Goal: Task Accomplishment & Management: Manage account settings

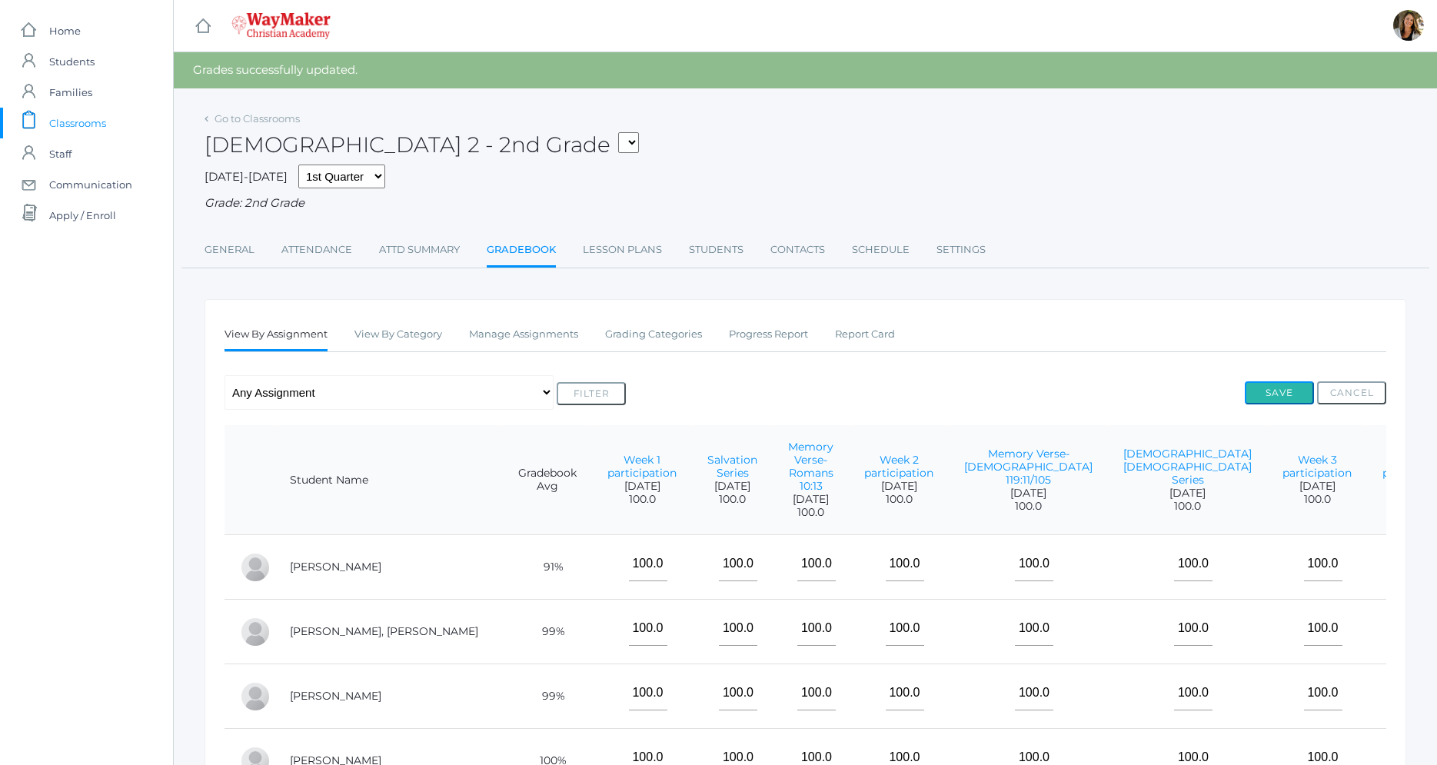
click at [1286, 396] on button "Save" at bounding box center [1279, 392] width 69 height 23
click at [697, 341] on link "Grading Categories" at bounding box center [653, 334] width 97 height 31
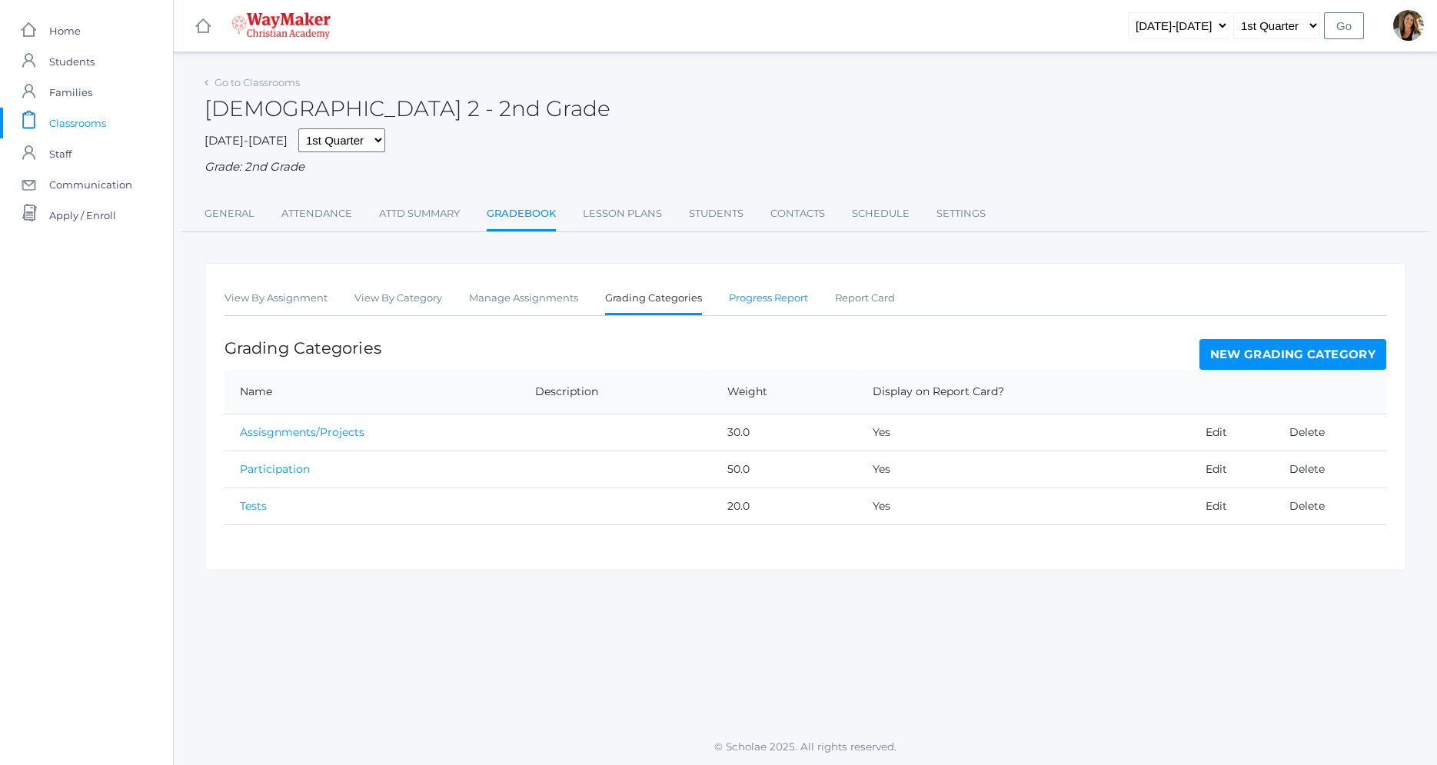
click at [745, 306] on link "Progress Report" at bounding box center [768, 298] width 79 height 31
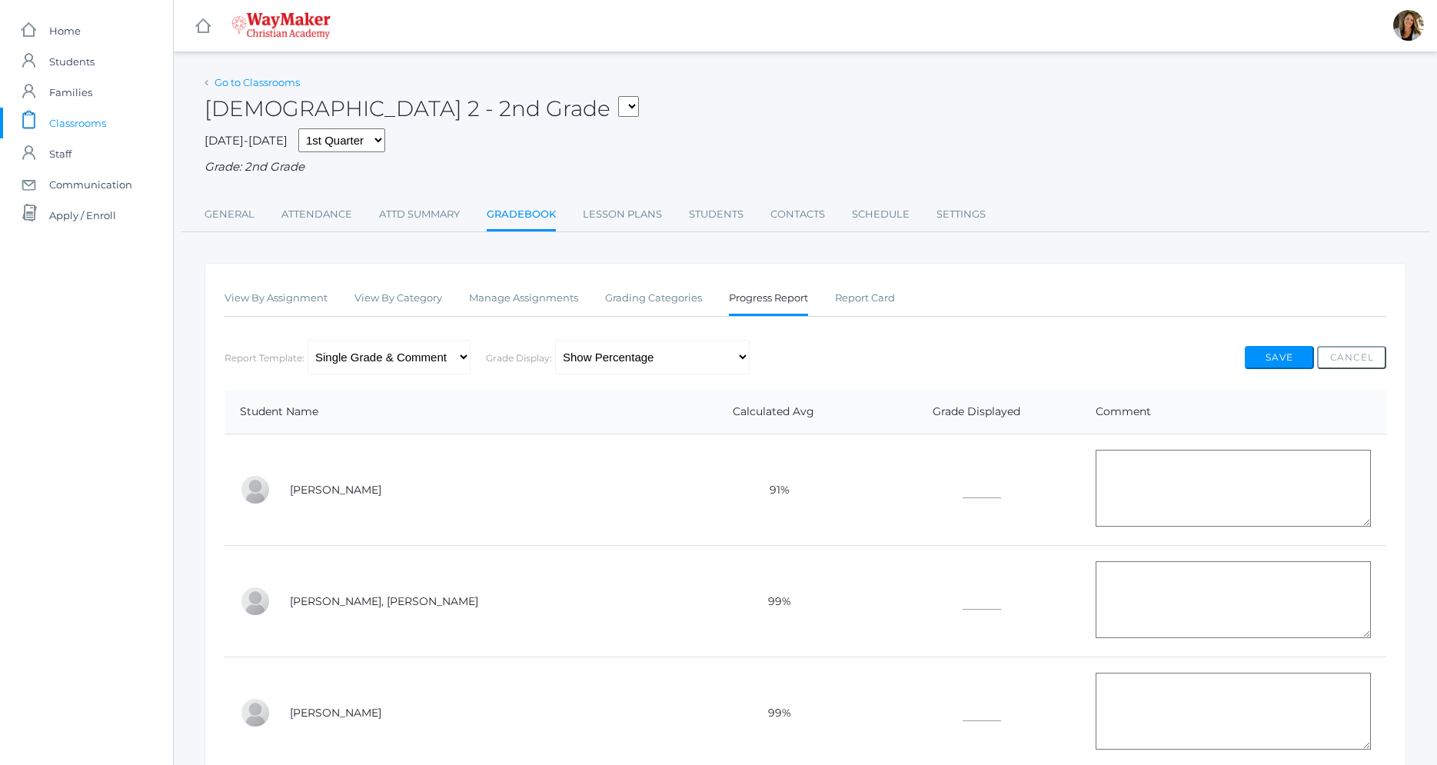
click at [275, 78] on link "Go to Classrooms" at bounding box center [256, 82] width 85 height 12
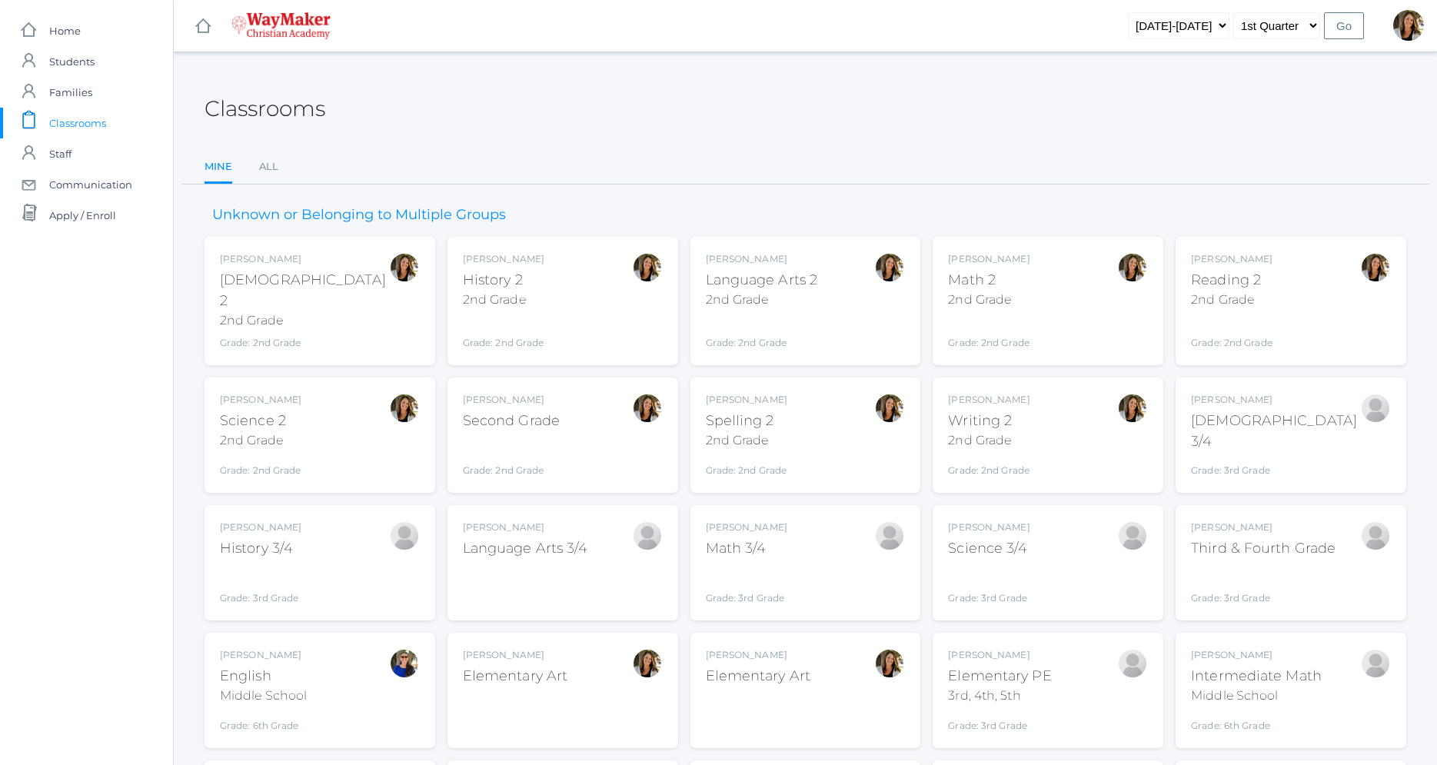
click at [1002, 324] on div "Grade: 2nd Grade" at bounding box center [988, 332] width 81 height 35
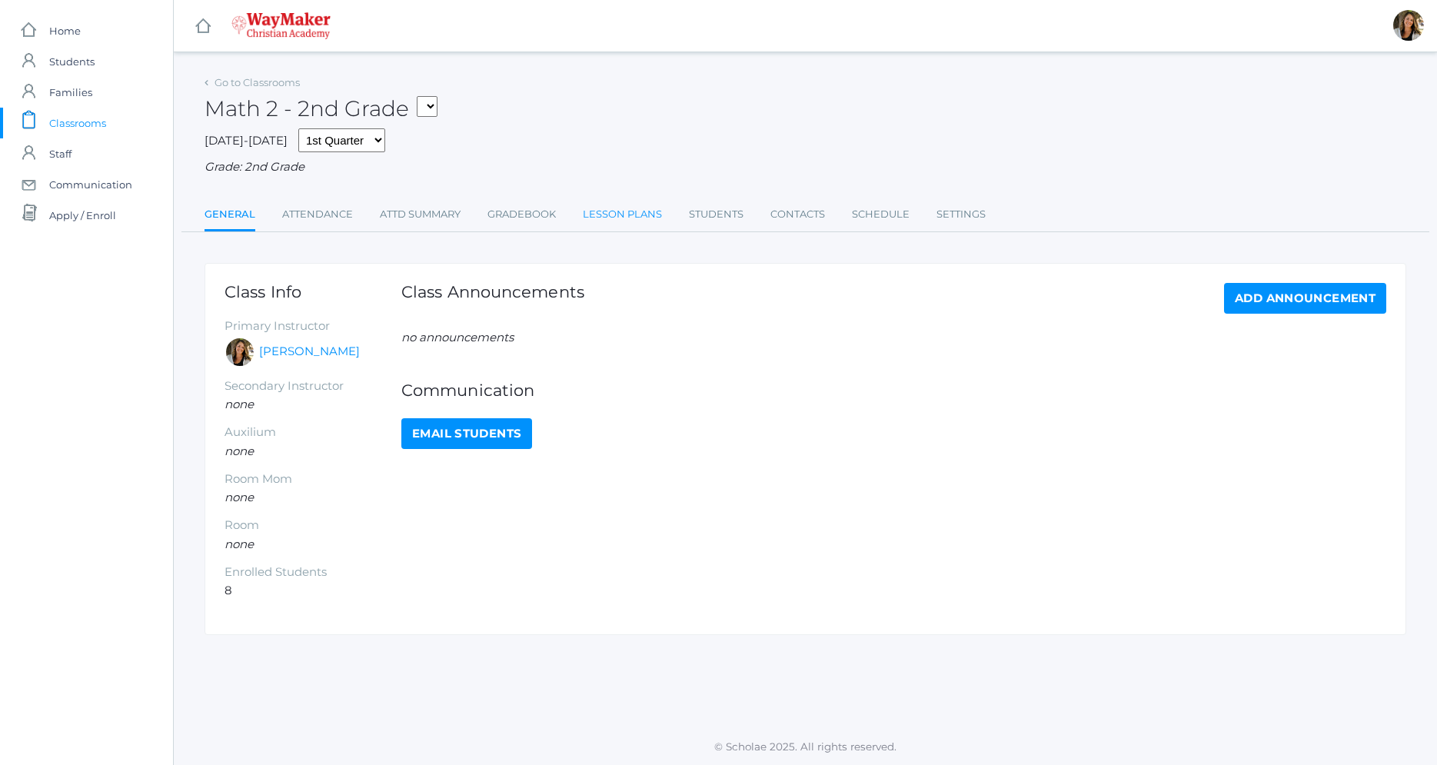
click at [615, 220] on link "Lesson Plans" at bounding box center [622, 214] width 79 height 31
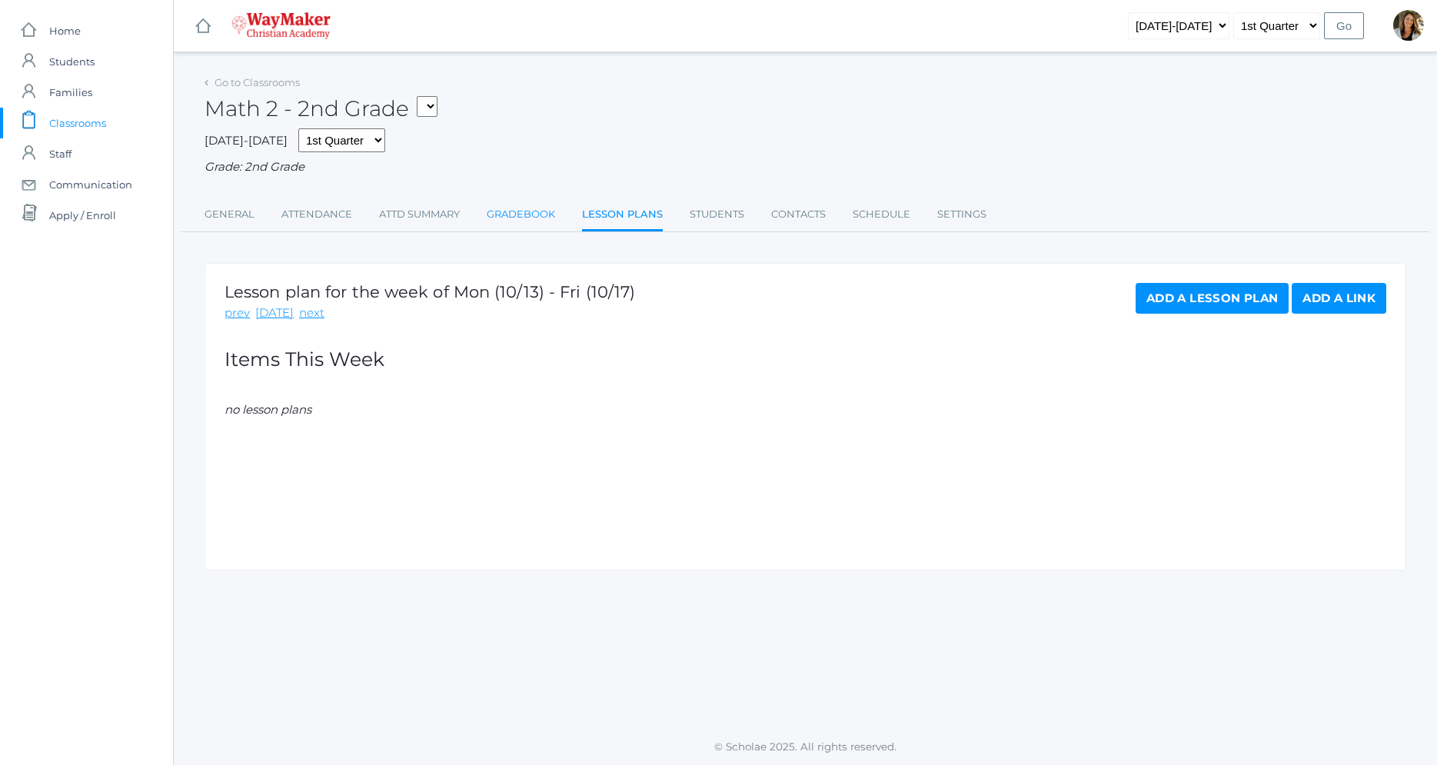
click at [510, 215] on link "Gradebook" at bounding box center [521, 214] width 68 height 31
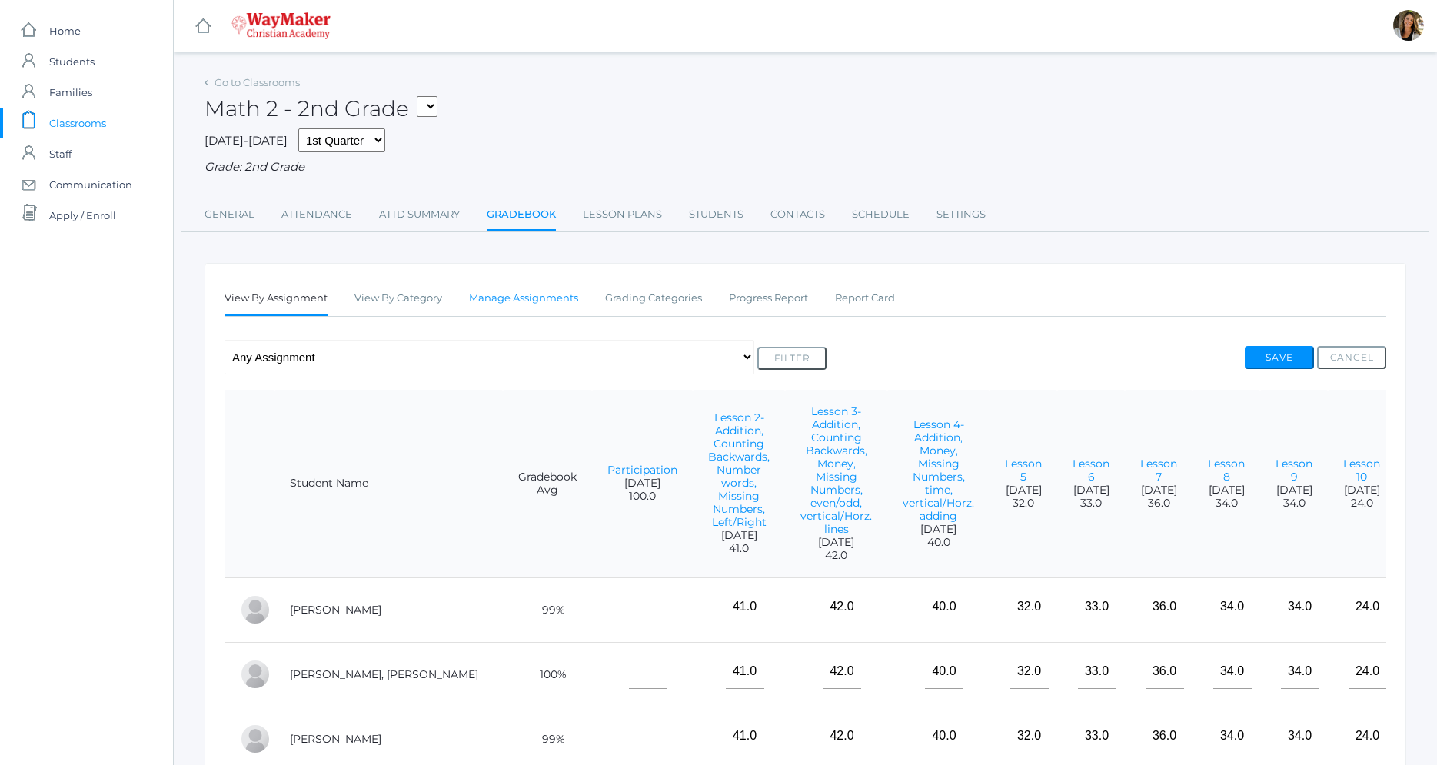
click at [577, 304] on link "Manage Assignments" at bounding box center [523, 298] width 109 height 31
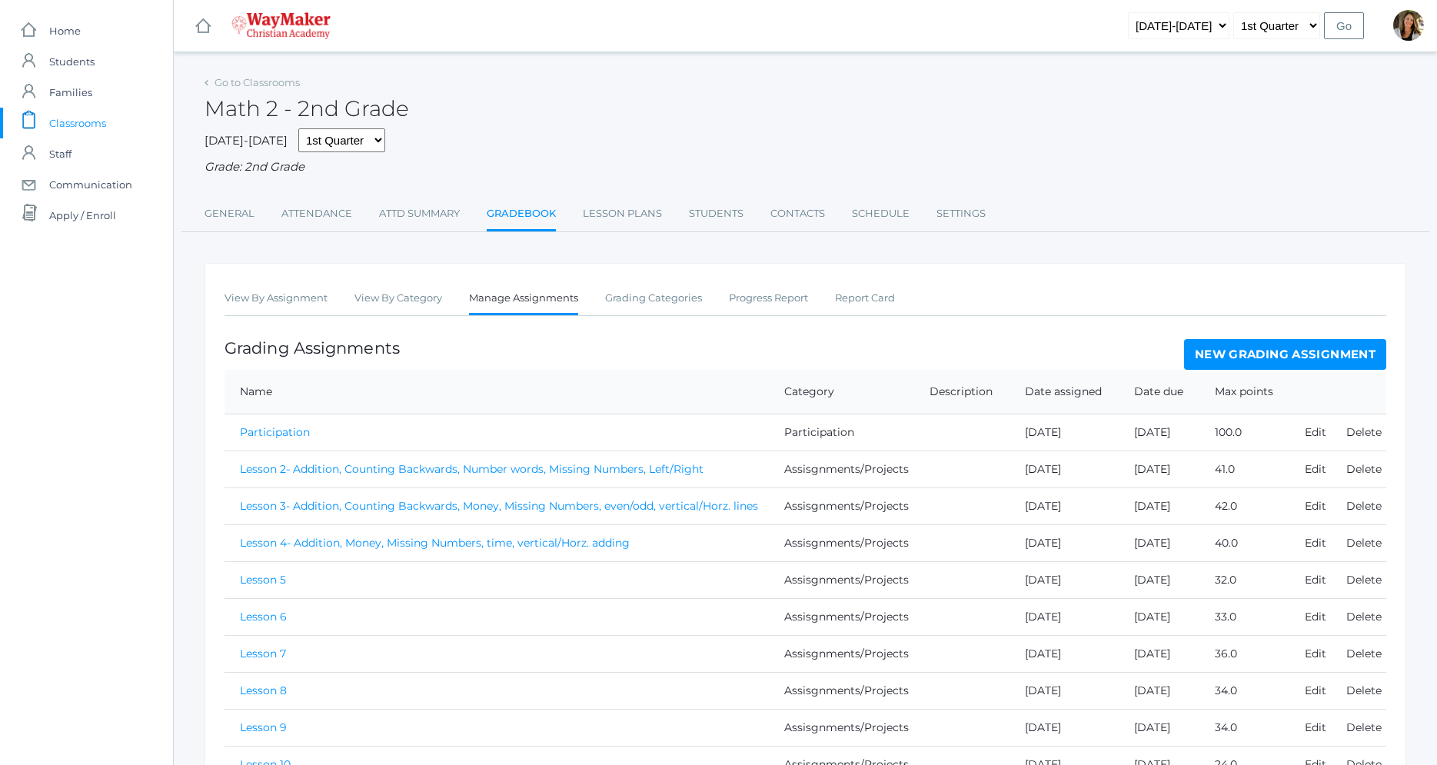
click at [1298, 358] on link "New Grading Assignment" at bounding box center [1285, 354] width 202 height 31
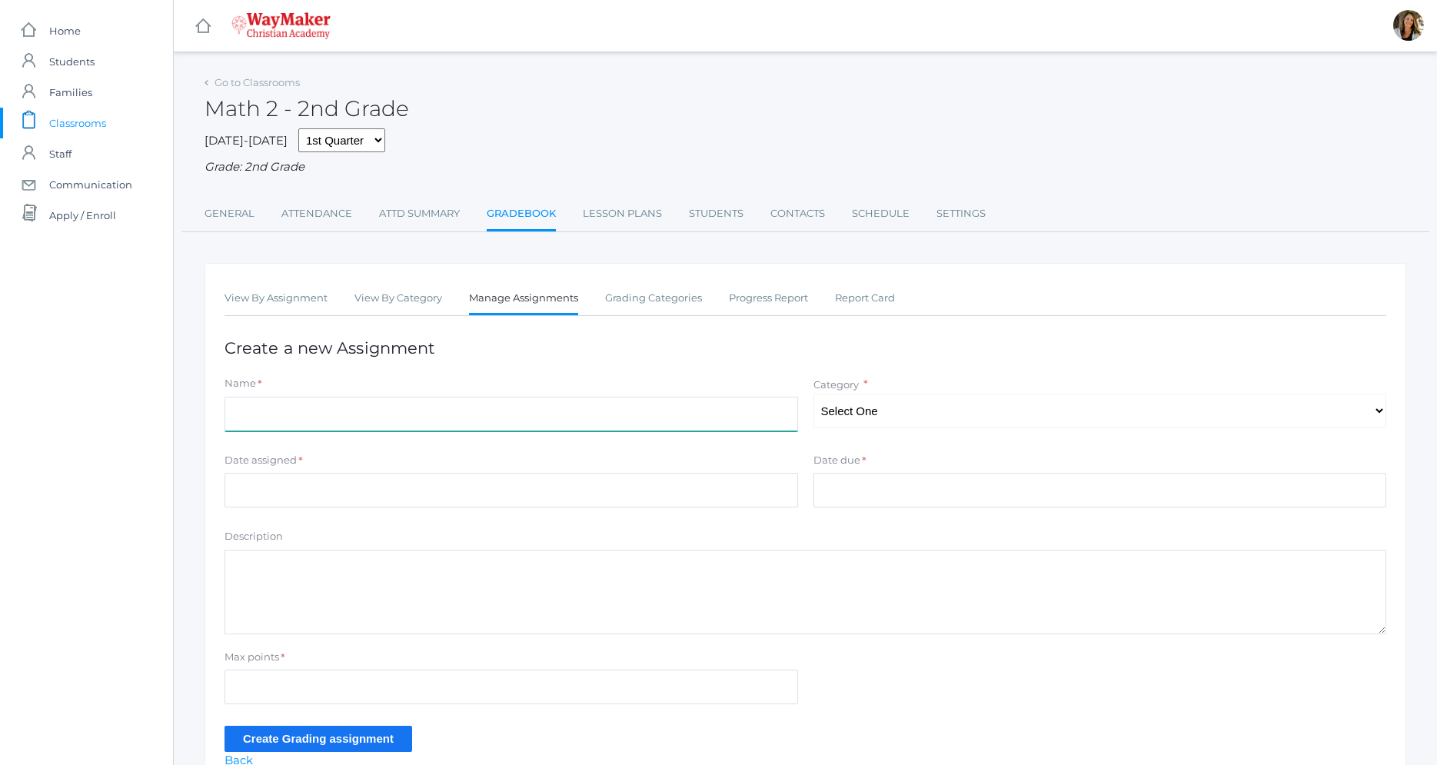
click at [337, 414] on input "Name" at bounding box center [510, 414] width 573 height 35
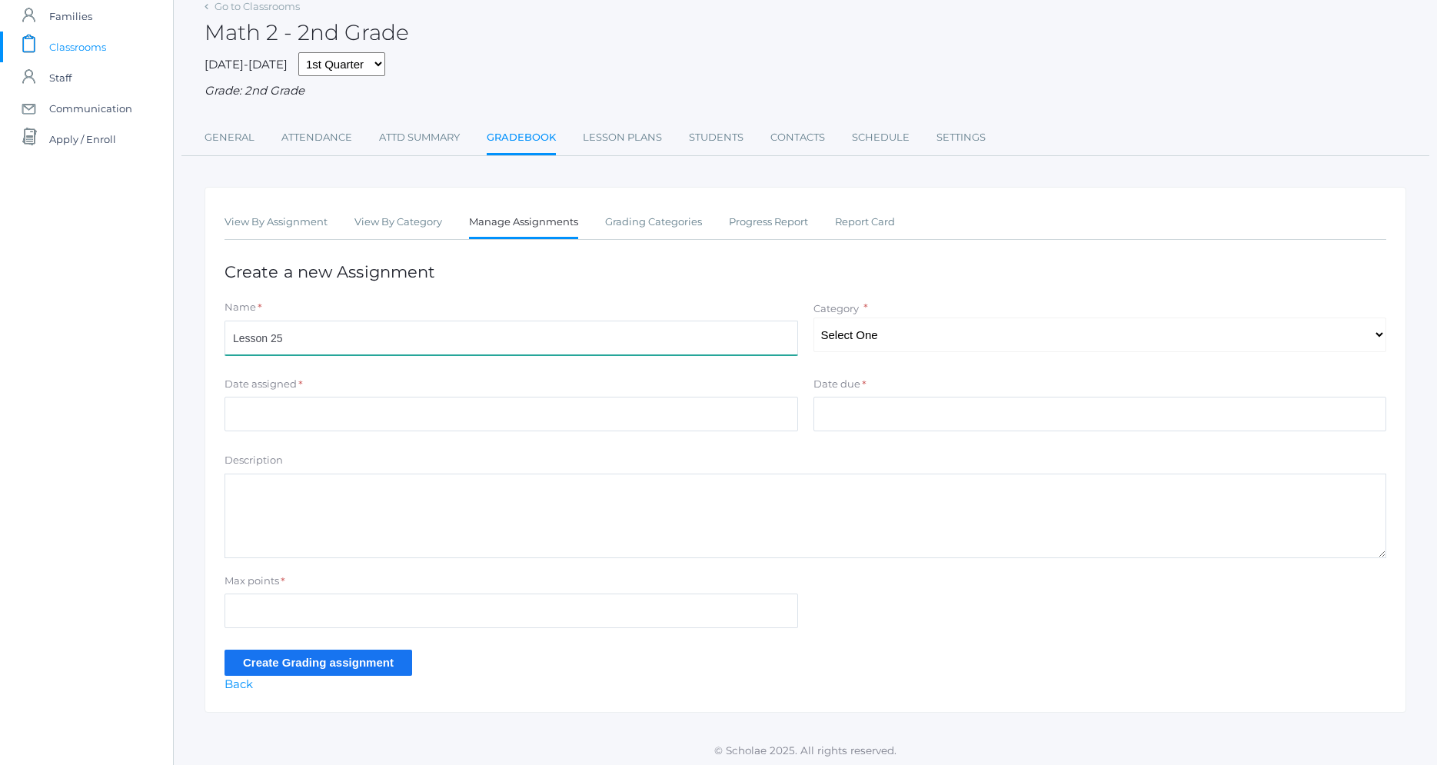
scroll to position [80, 0]
type input "Lesson 25"
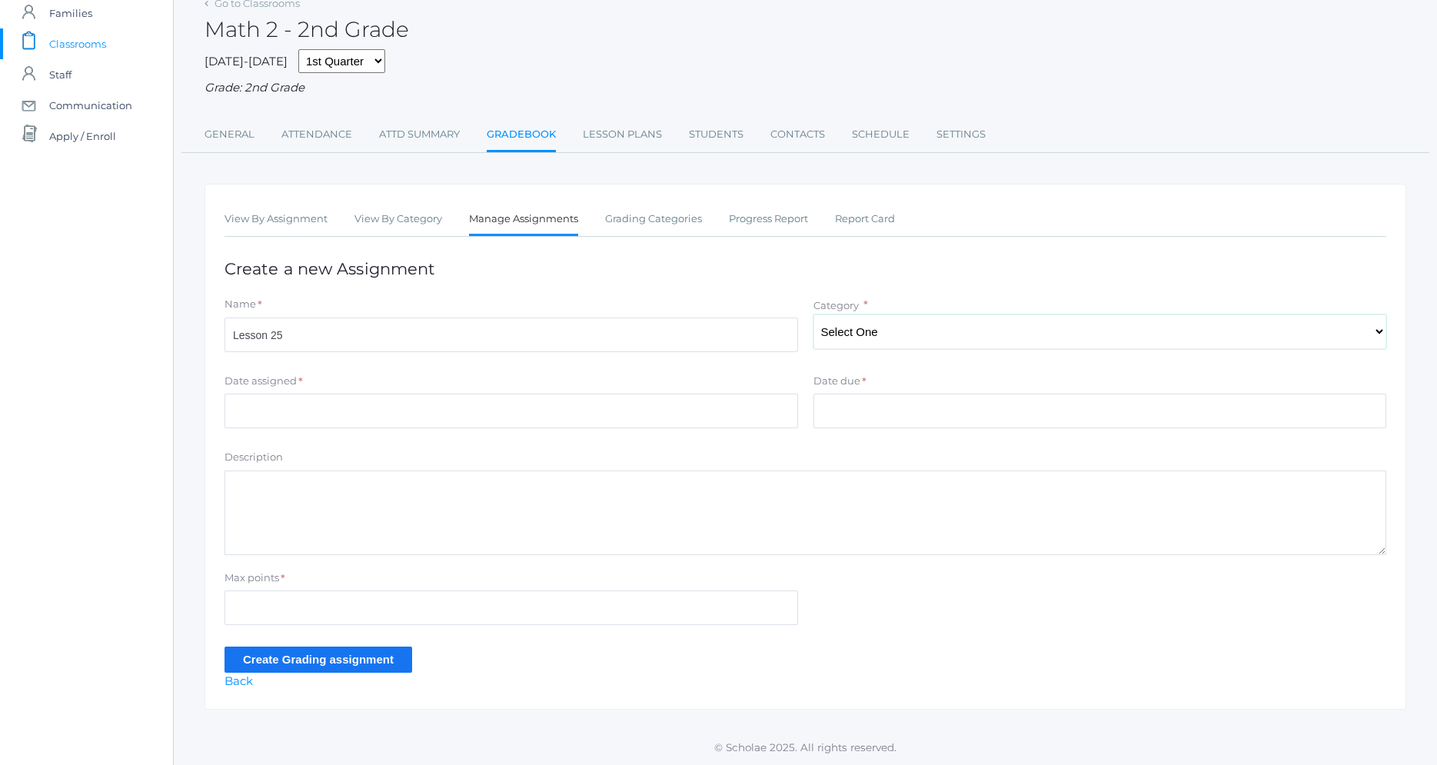
select select "1187"
click option "Assisgnments/Projects" at bounding box center [0, 0] width 0 height 0
click at [375, 403] on input "Date assigned" at bounding box center [510, 411] width 573 height 35
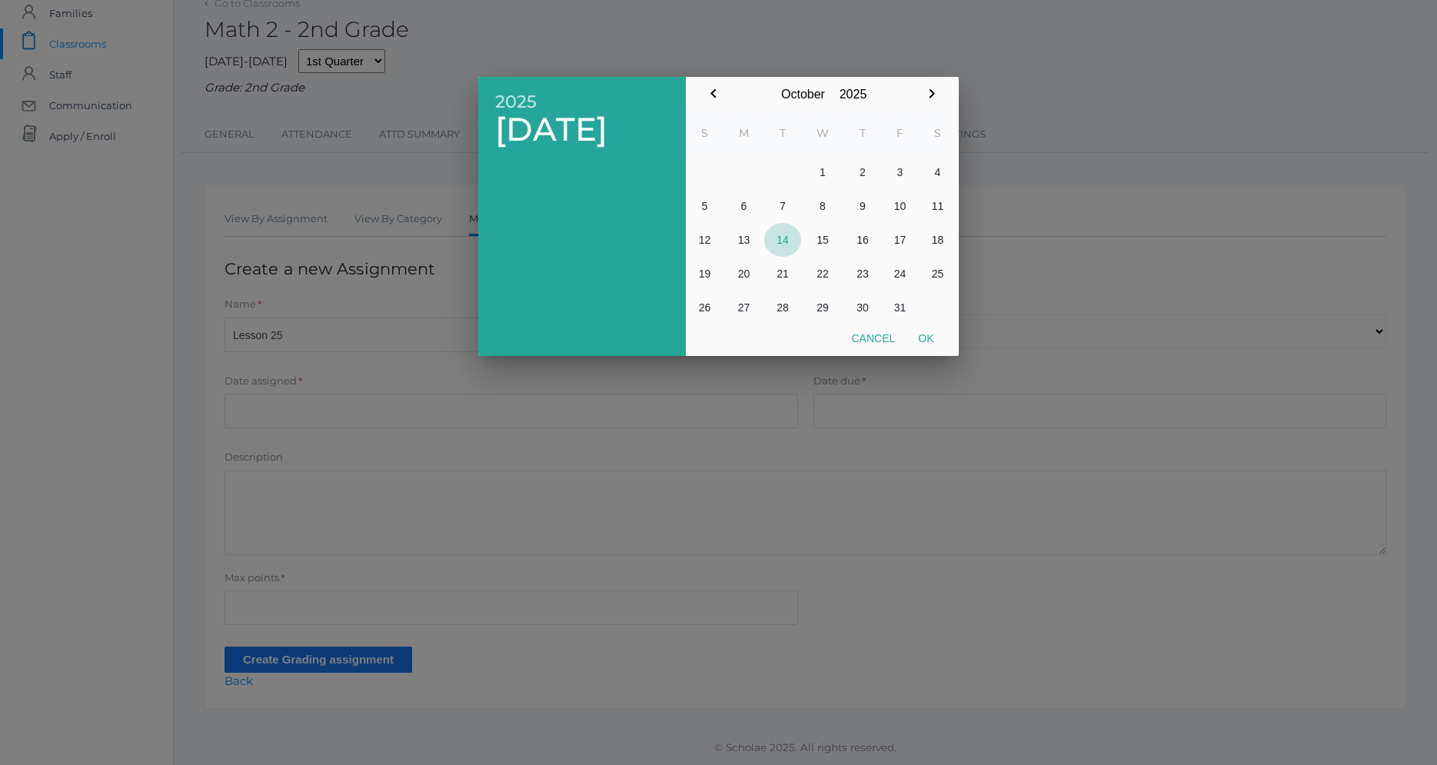
click at [786, 234] on button "14" at bounding box center [782, 240] width 37 height 34
click at [929, 335] on button "Ok" at bounding box center [925, 338] width 38 height 28
type input "[DATE]"
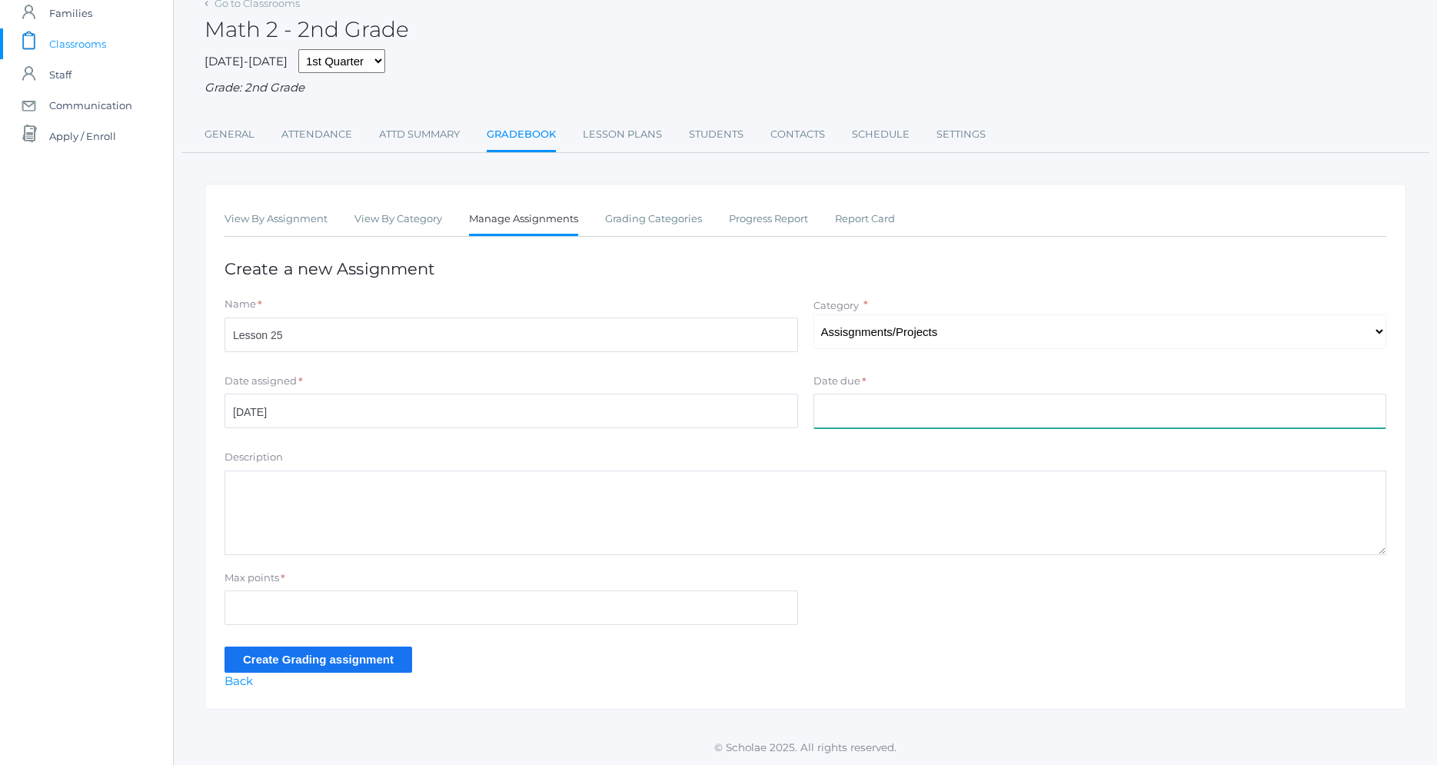
click at [861, 410] on input "Date due" at bounding box center [1099, 411] width 573 height 35
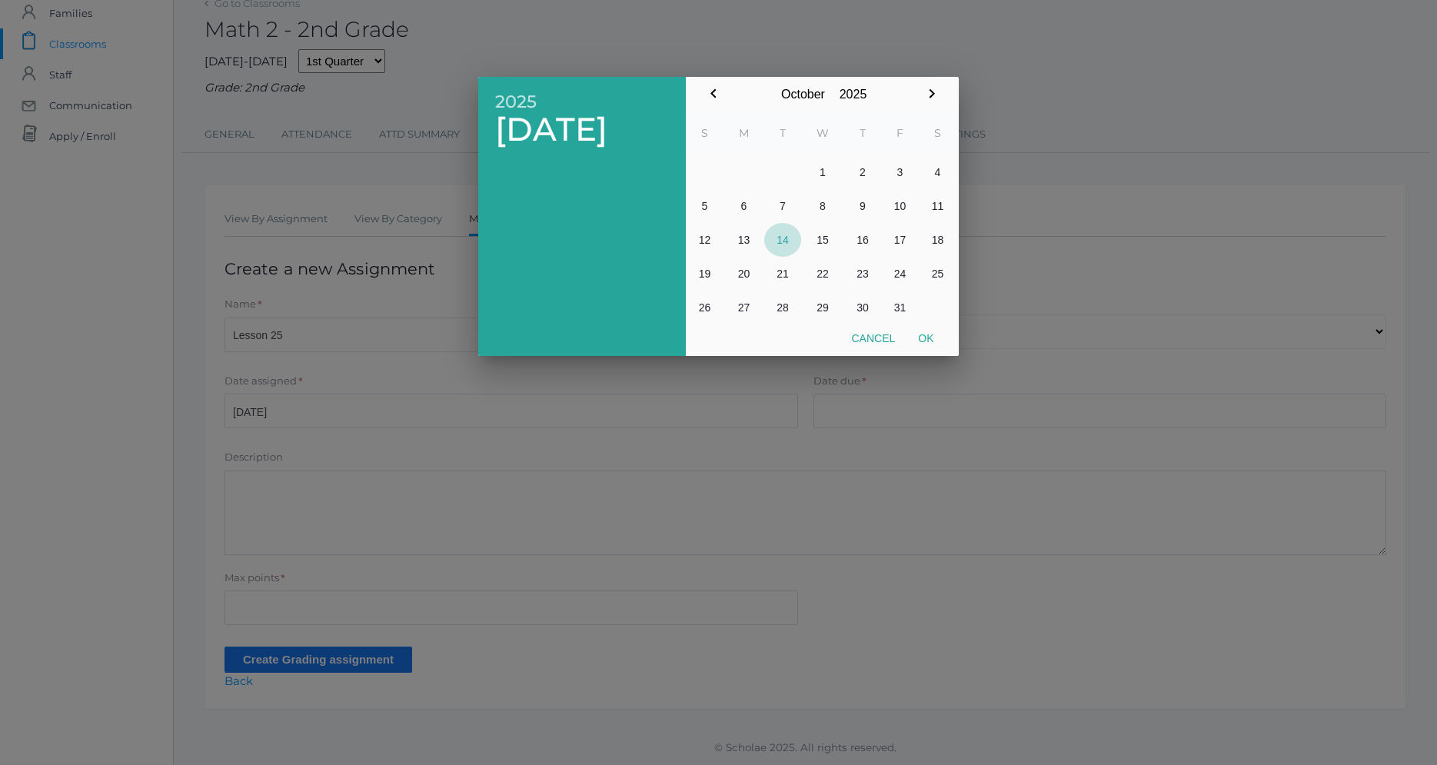
click at [793, 231] on button "14" at bounding box center [782, 240] width 37 height 34
click at [932, 340] on button "Ok" at bounding box center [925, 338] width 38 height 28
type input "[DATE]"
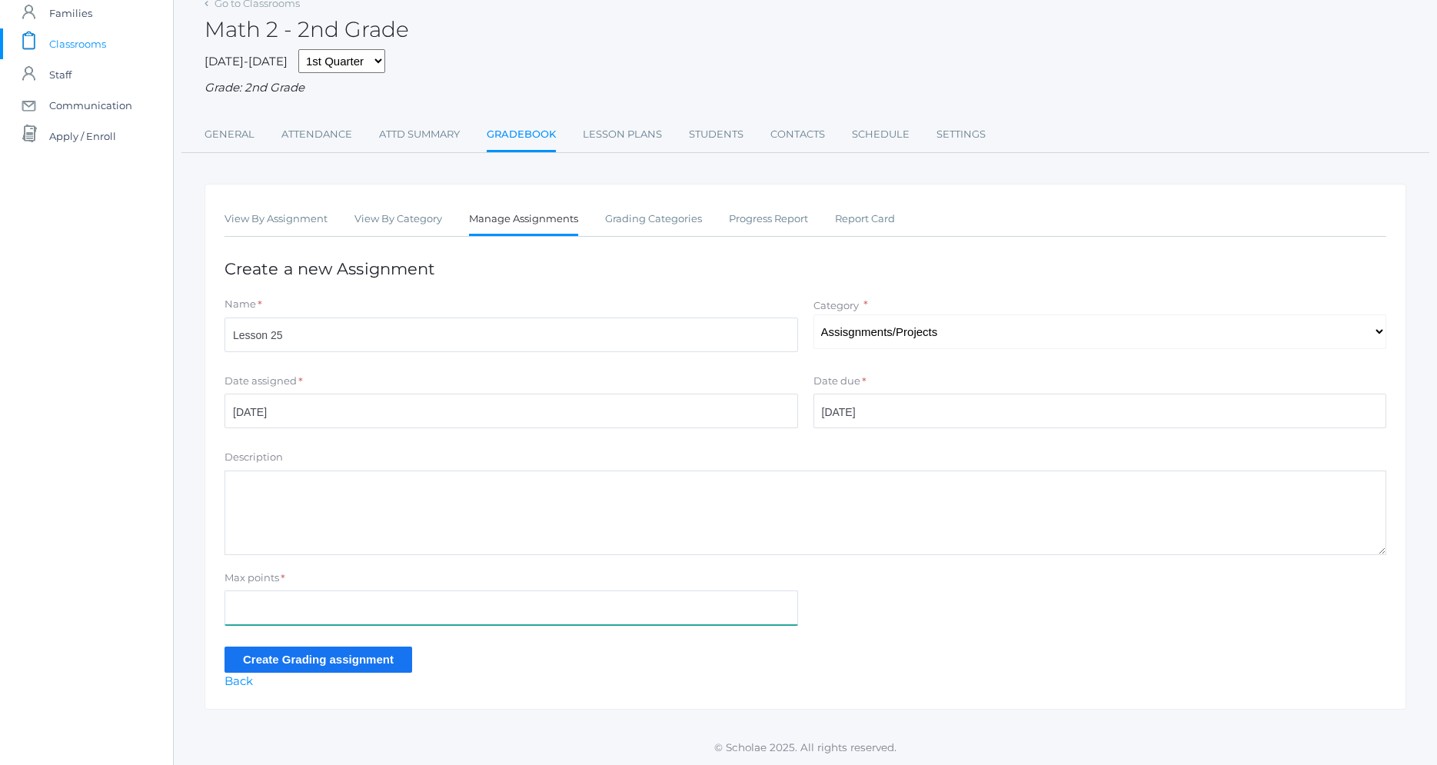
click at [357, 618] on input "Max points" at bounding box center [510, 607] width 573 height 35
type input "26"
click at [338, 661] on input "Create Grading assignment" at bounding box center [318, 659] width 188 height 25
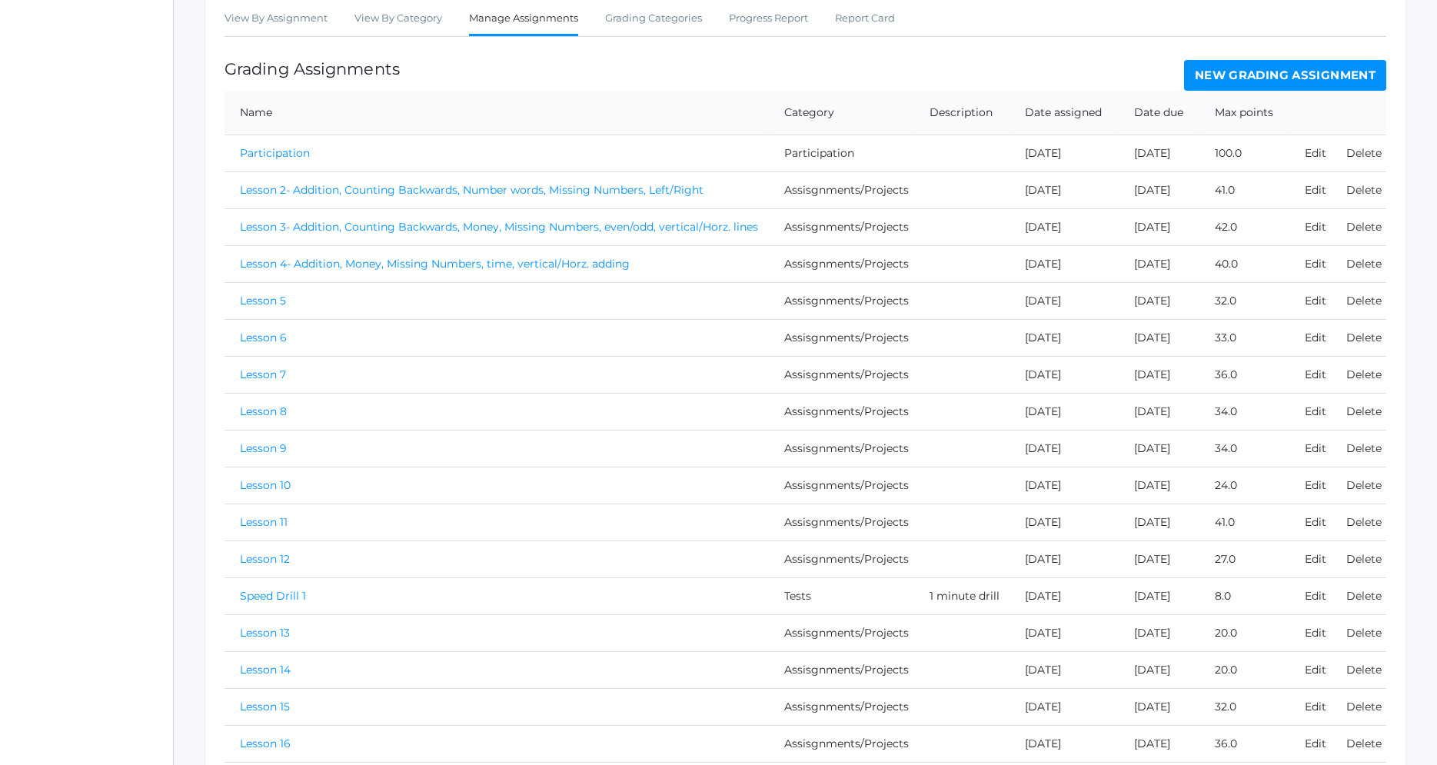
scroll to position [2, 0]
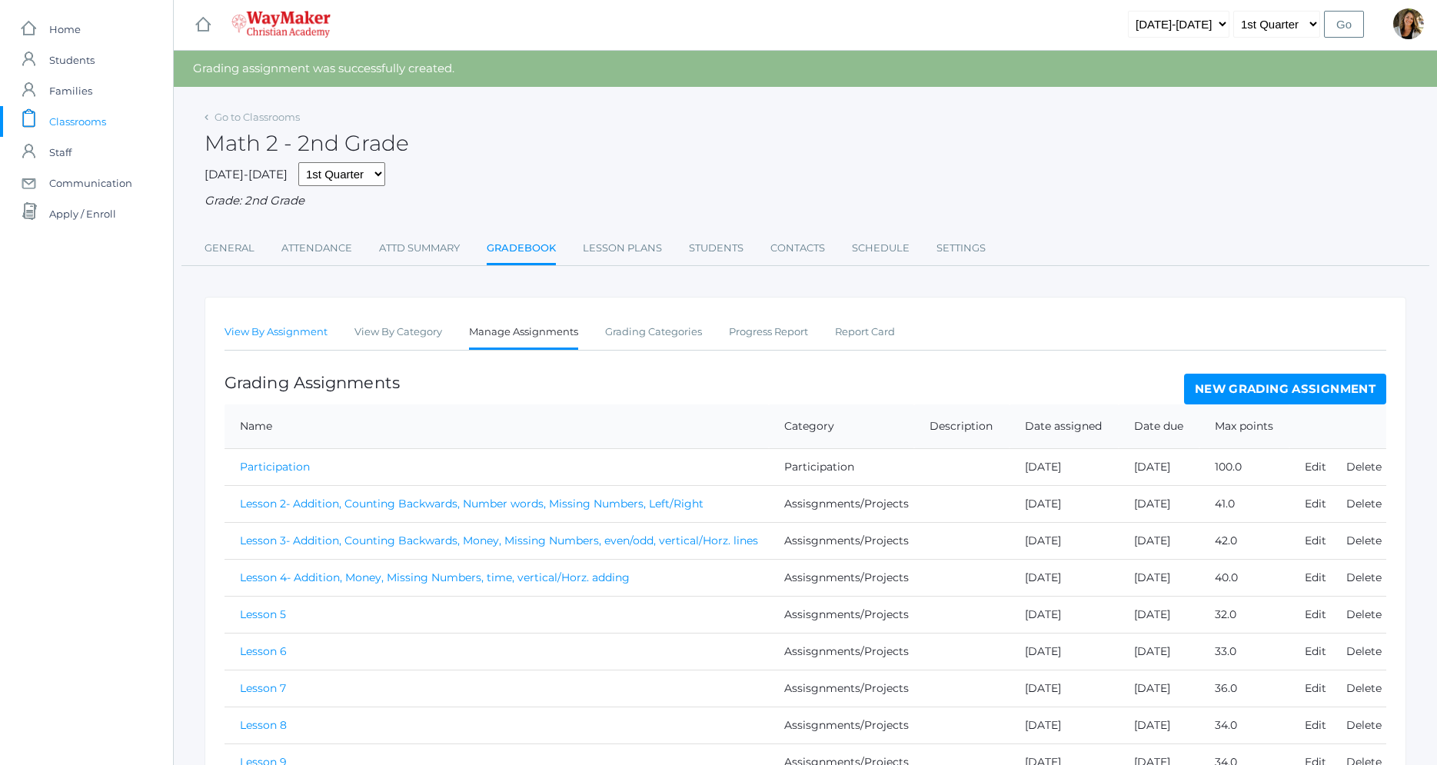
click at [298, 323] on link "View By Assignment" at bounding box center [275, 332] width 103 height 31
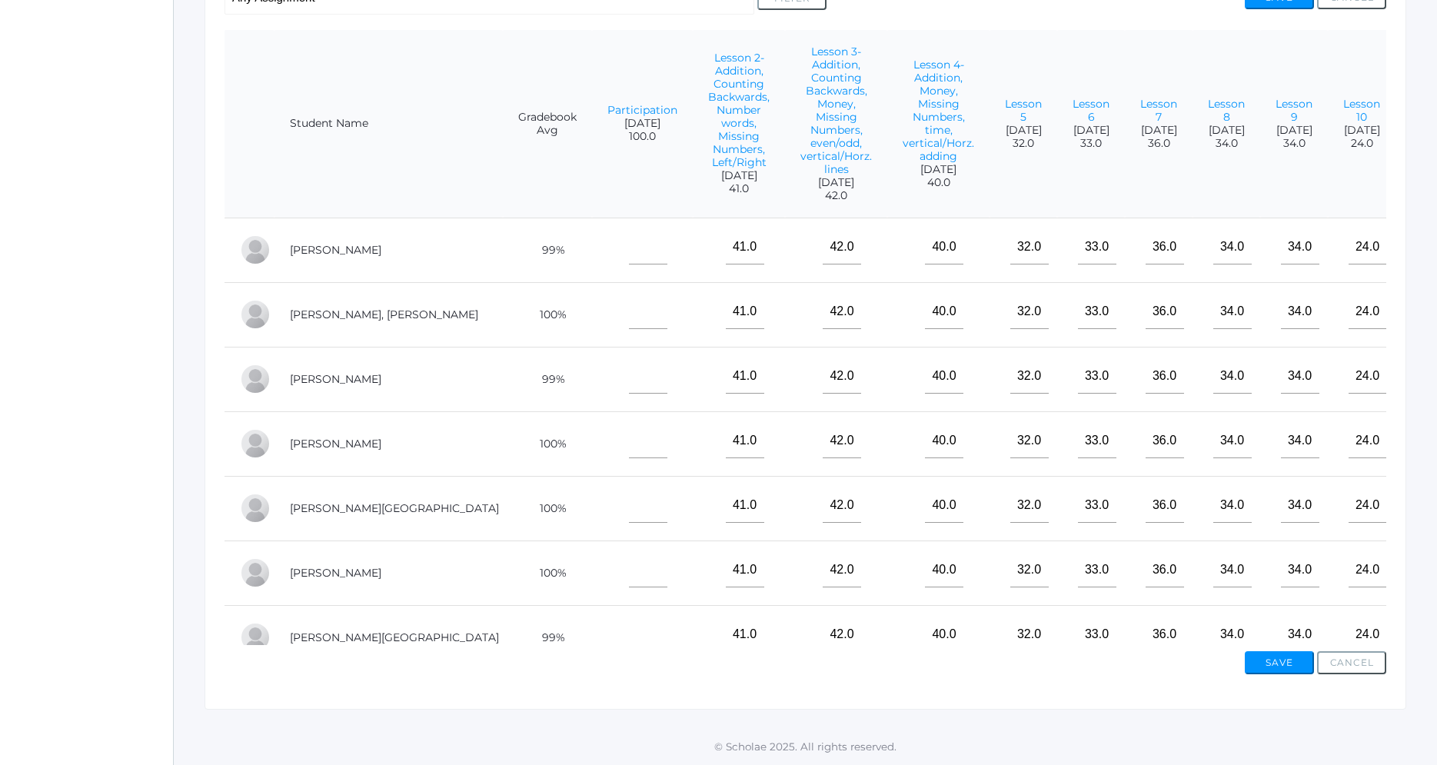
scroll to position [282, 0]
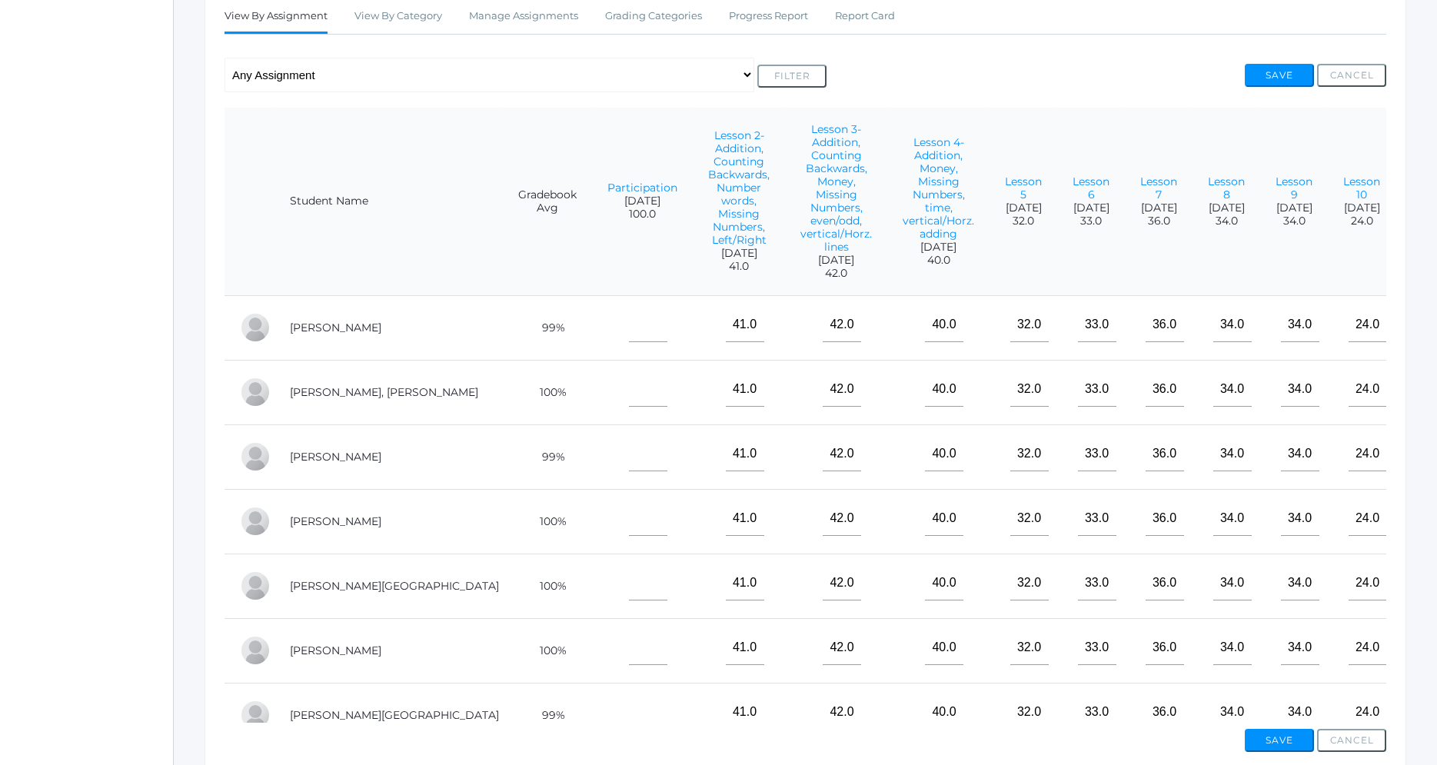
click at [592, 334] on td at bounding box center [642, 327] width 101 height 65
click at [592, 323] on td at bounding box center [642, 327] width 101 height 65
click at [629, 323] on input"] "text" at bounding box center [648, 325] width 38 height 35
type input"] "100"
click at [629, 387] on input"] "text" at bounding box center [648, 389] width 38 height 35
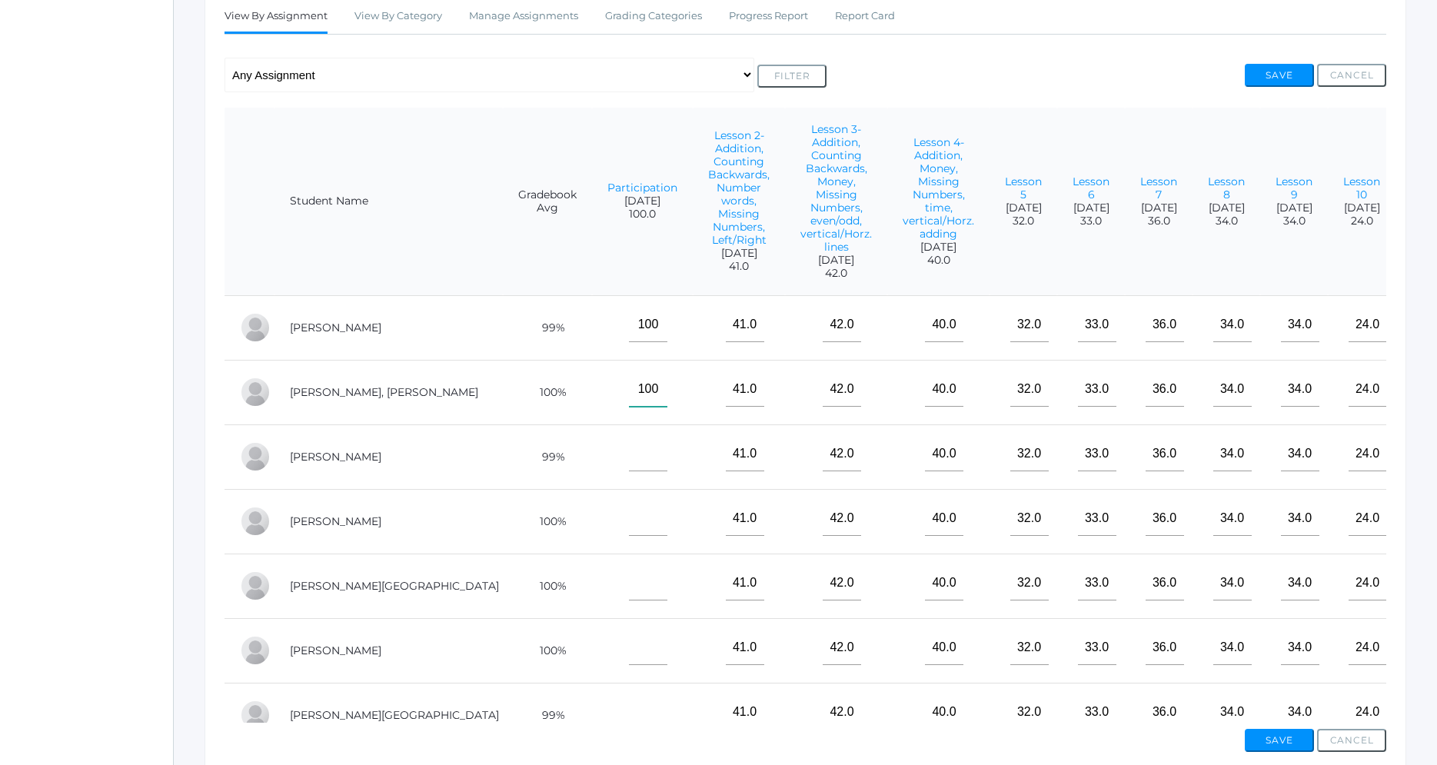
type input"] "100"
click at [629, 450] on input"] "text" at bounding box center [648, 454] width 38 height 35
type input"] "100"
click at [629, 512] on input"] "text" at bounding box center [648, 518] width 38 height 35
type input"] "100"
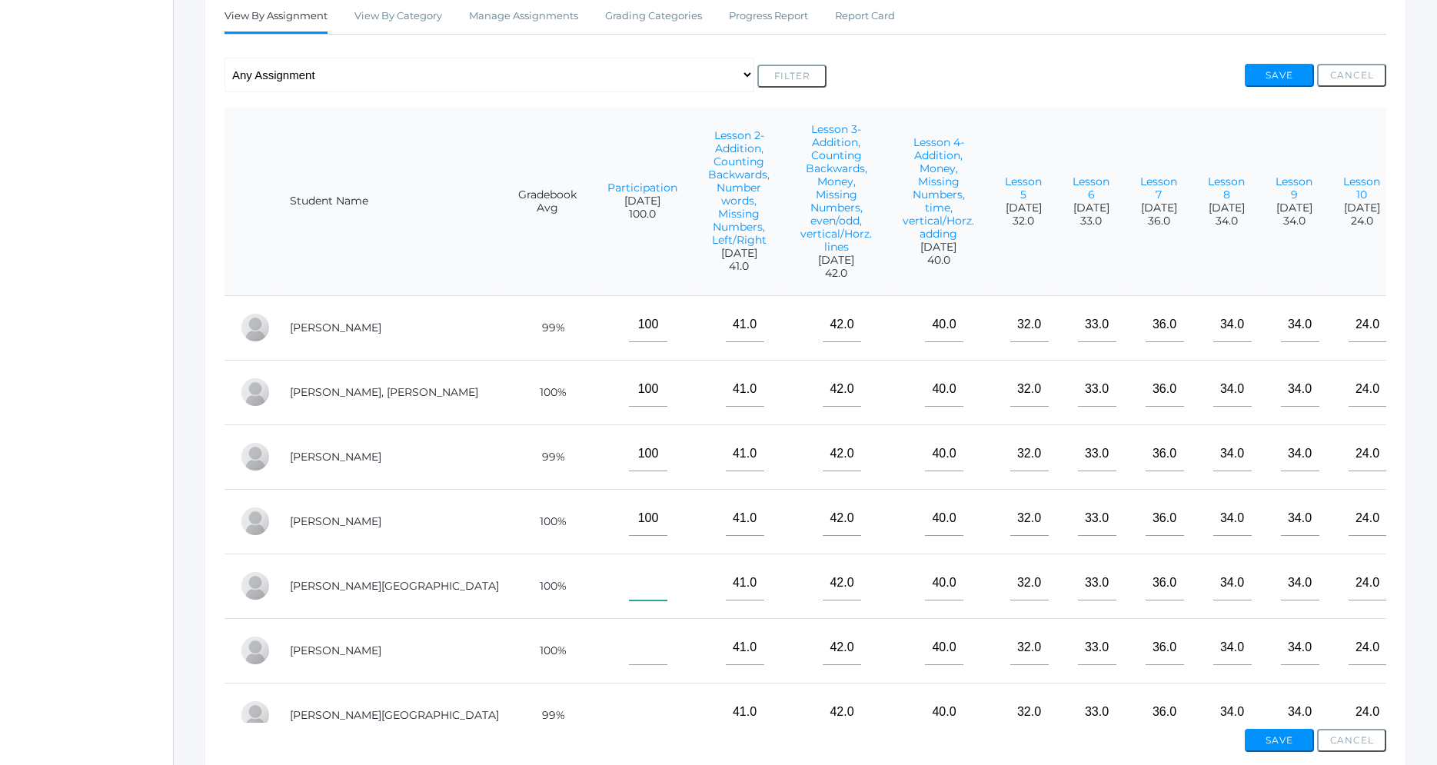
click at [629, 588] on input"] "text" at bounding box center [648, 583] width 38 height 35
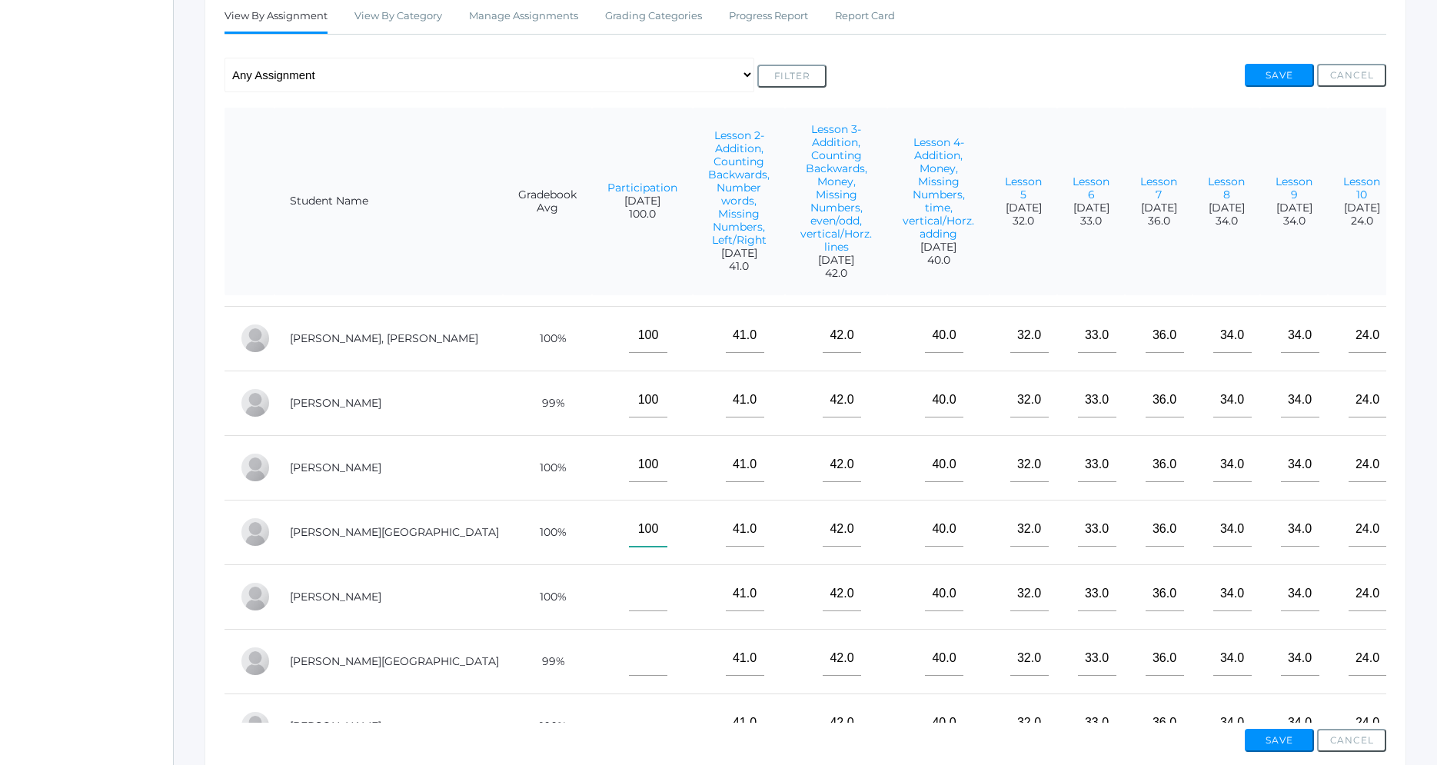
scroll to position [90, 0]
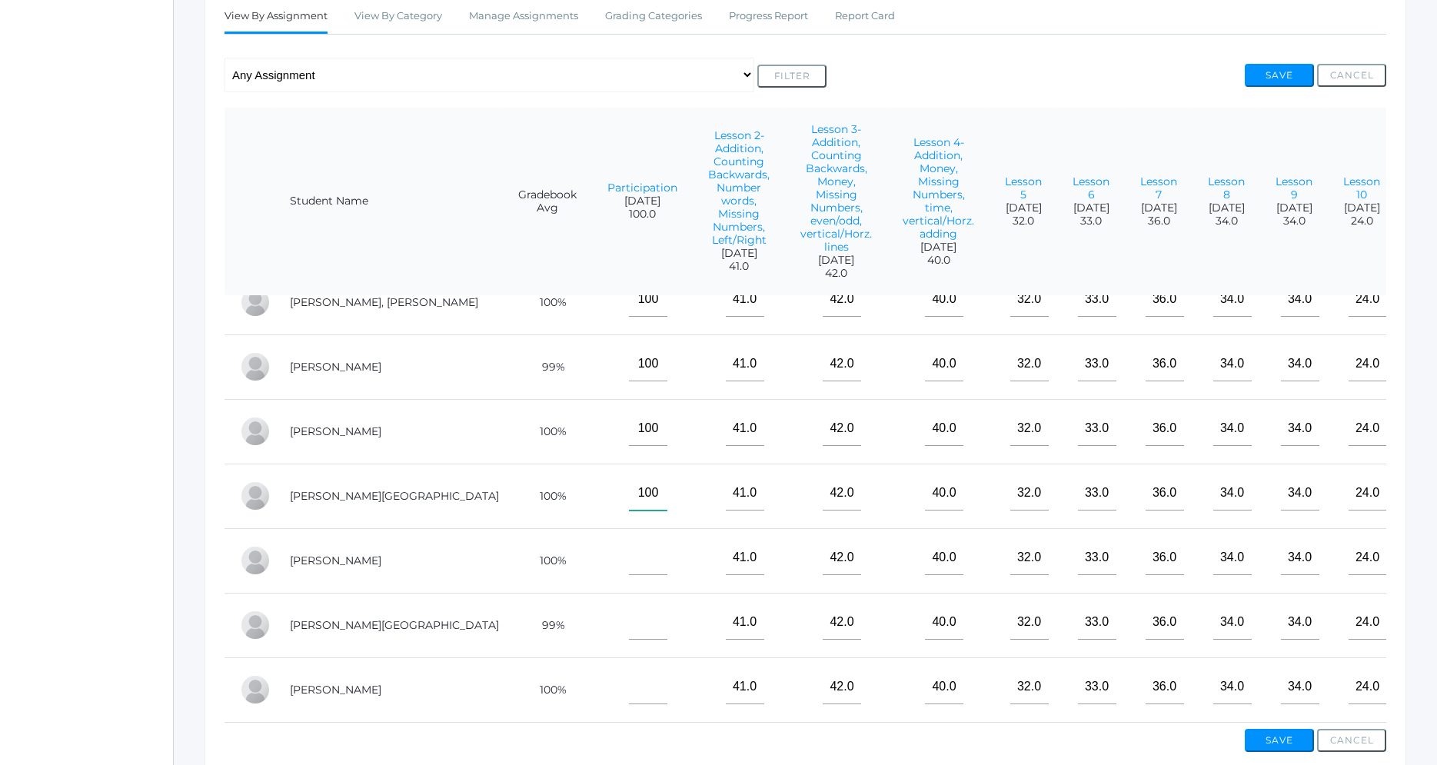
type input"] "100"
click at [629, 557] on input"] "text" at bounding box center [648, 557] width 38 height 35
type input"] "100"
click at [629, 633] on input"] "text" at bounding box center [648, 622] width 38 height 35
type input"] "100"
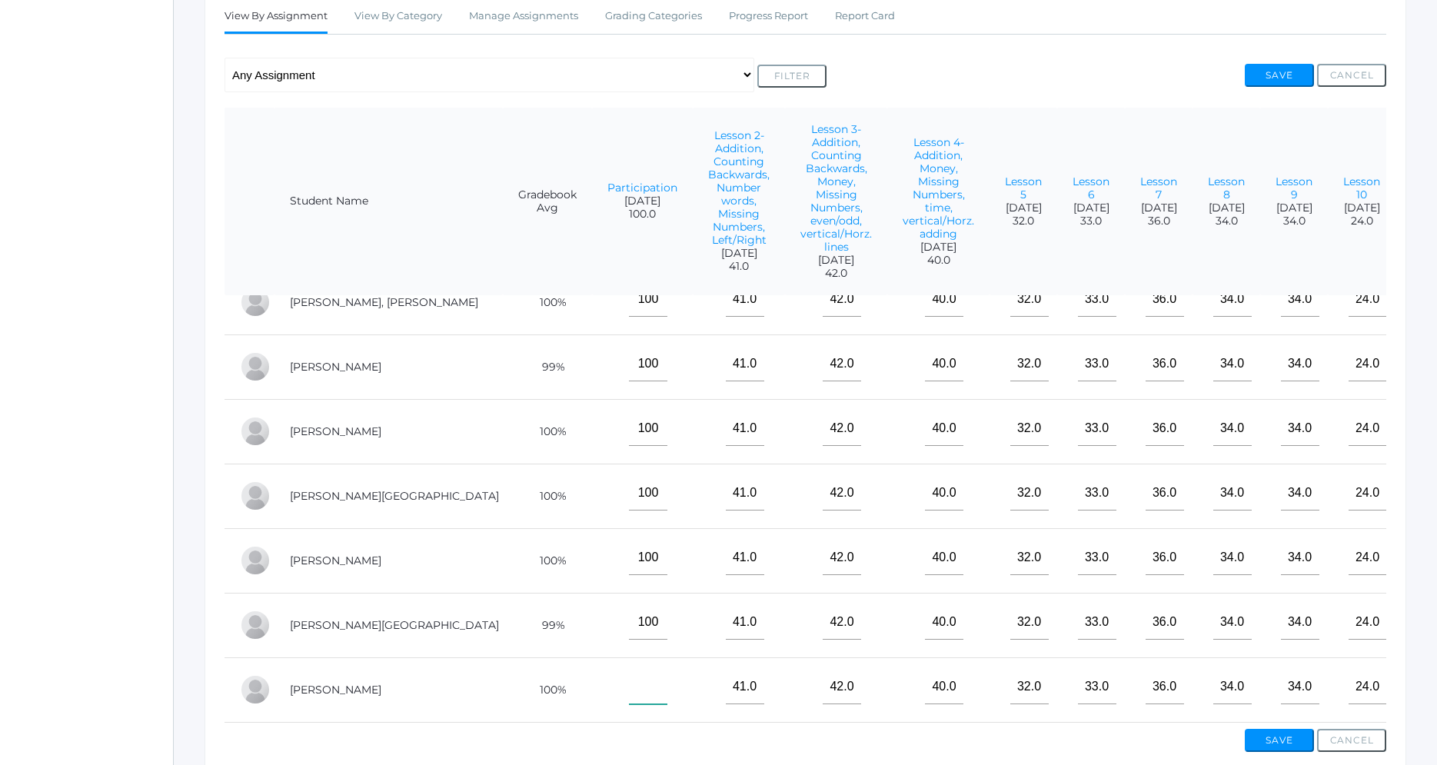
click at [629, 702] on input"] "text" at bounding box center [648, 687] width 38 height 35
type input"] "100"
drag, startPoint x: 1242, startPoint y: 700, endPoint x: 1250, endPoint y: 725, distance: 25.8
click at [1260, 710] on td "34.0" at bounding box center [1294, 689] width 68 height 65
click at [1272, 743] on button "Save" at bounding box center [1279, 740] width 69 height 23
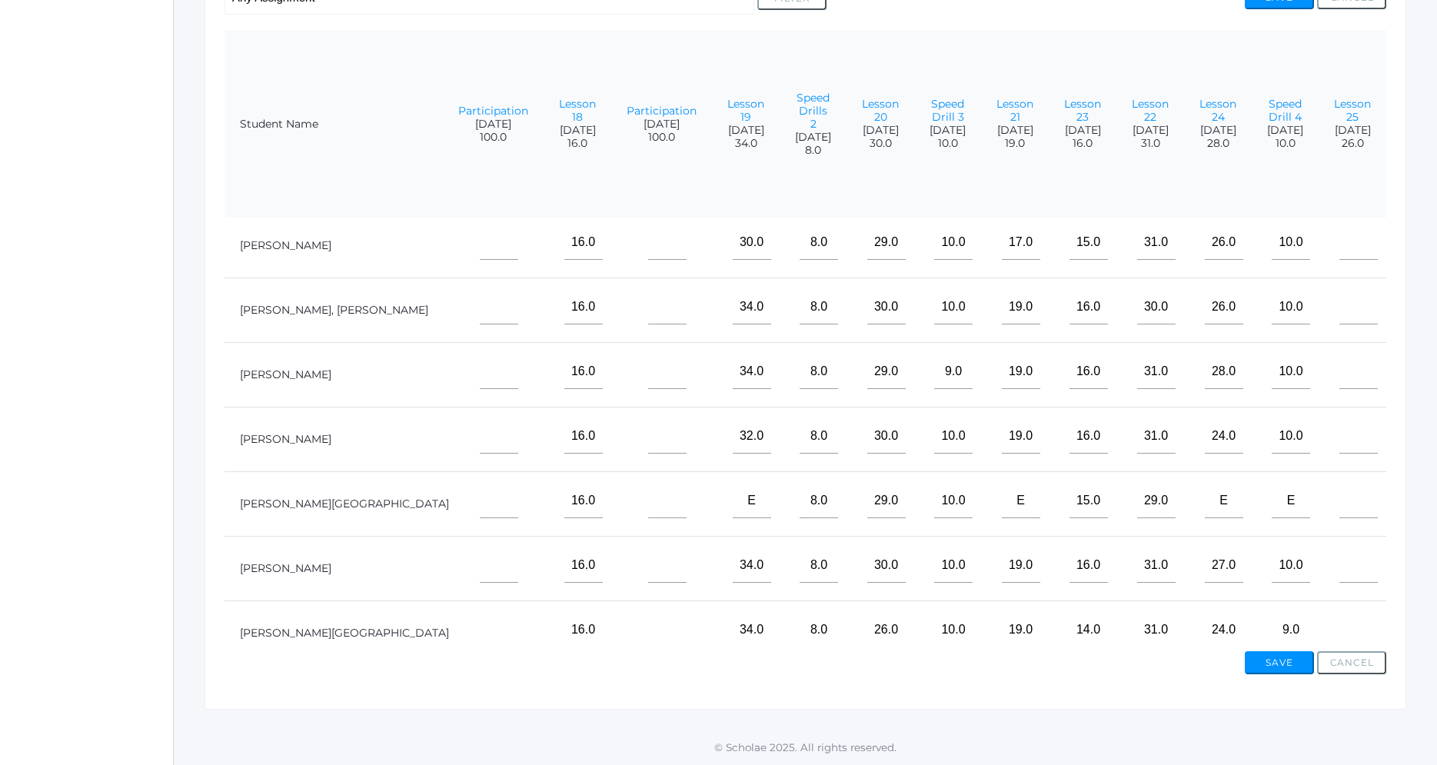
scroll to position [0, 1767]
click at [492, 251] on input"] "text" at bounding box center [499, 247] width 38 height 35
type input"] "100"
click at [485, 304] on input"] "text" at bounding box center [499, 311] width 38 height 35
type input"] "10"
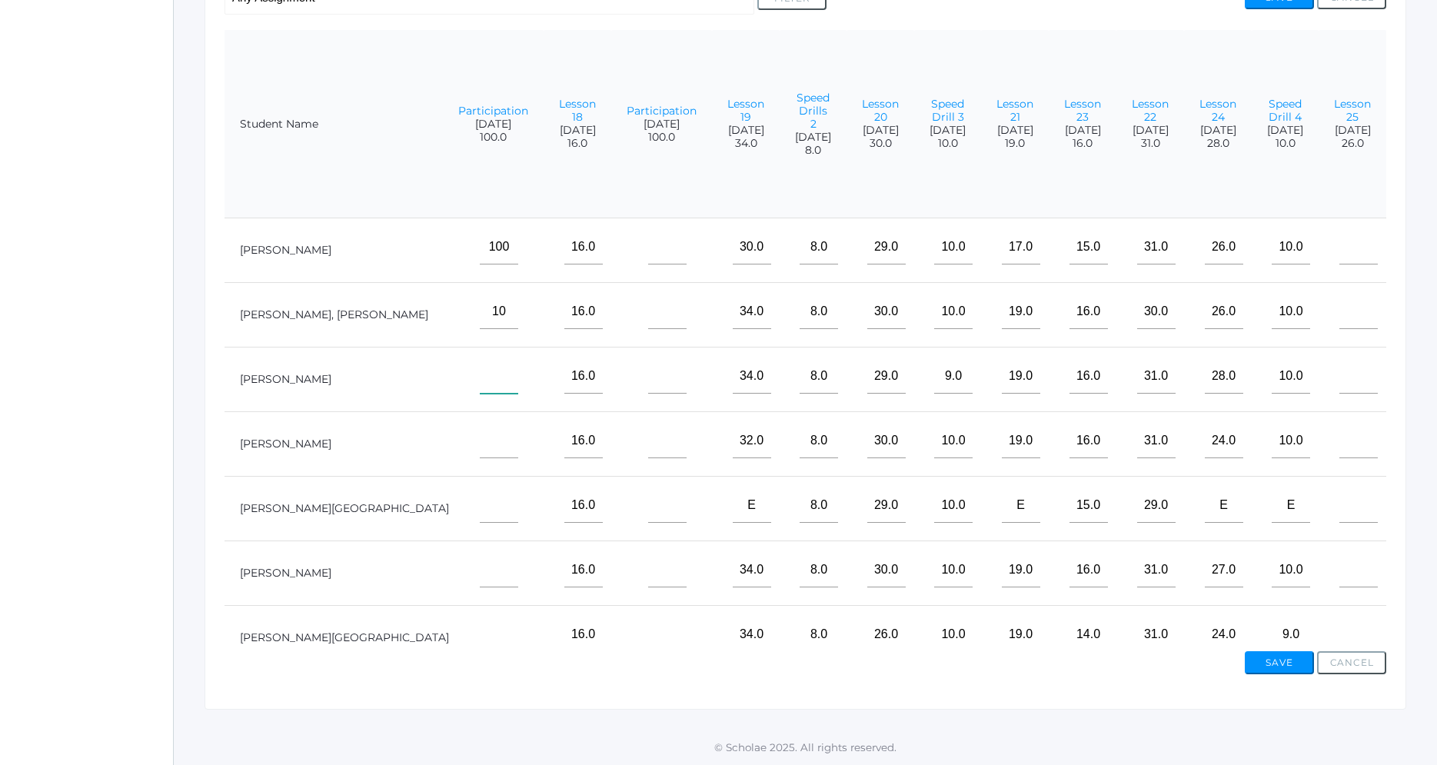
click at [502, 375] on input"] "text" at bounding box center [499, 376] width 38 height 35
type input"] "100"
click at [498, 314] on input"] "10" at bounding box center [499, 311] width 38 height 35
type input"] "100"
click at [500, 431] on input"] "text" at bounding box center [499, 441] width 38 height 35
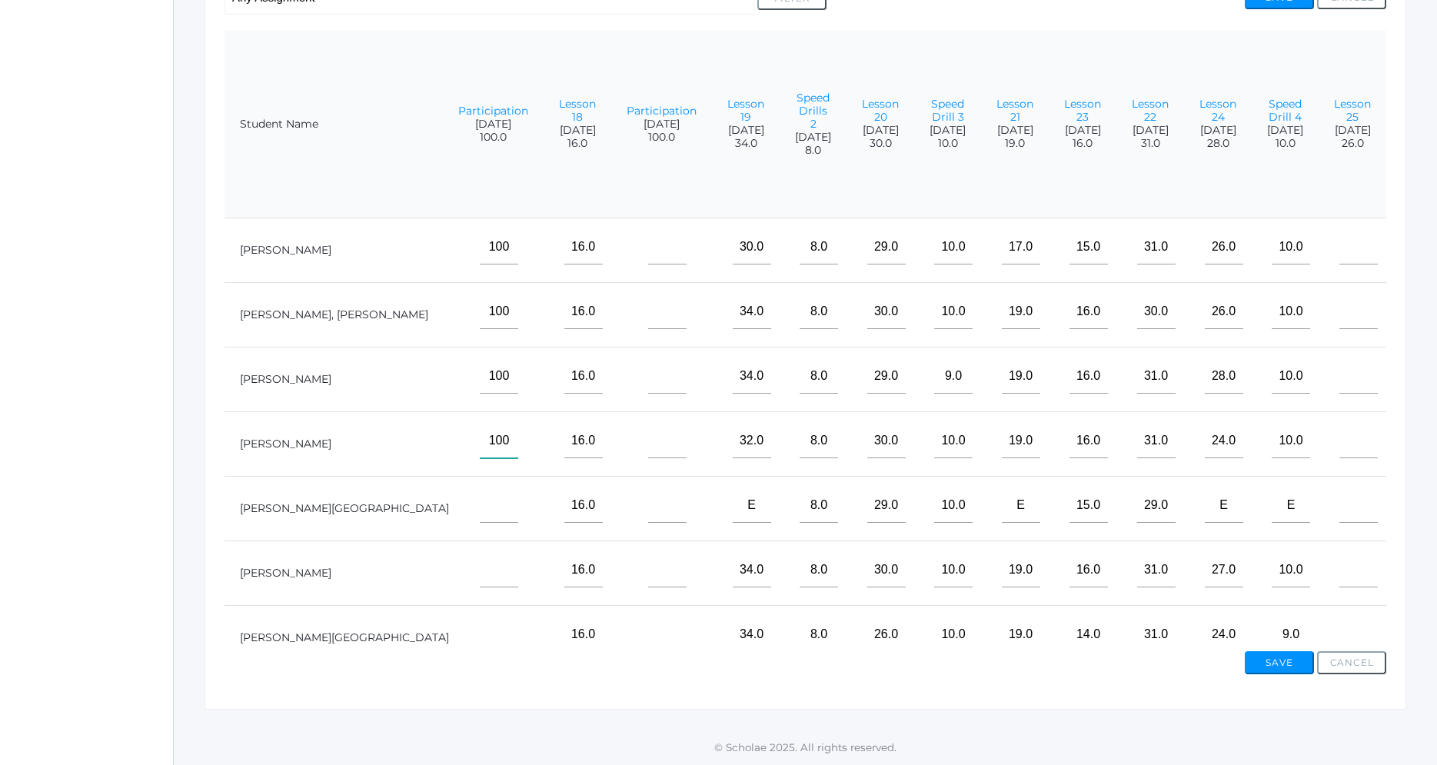
type input"] "100"
click at [502, 508] on input"] "text" at bounding box center [499, 505] width 38 height 35
type input"] "100"
click at [506, 576] on input"] "1" at bounding box center [499, 570] width 38 height 35
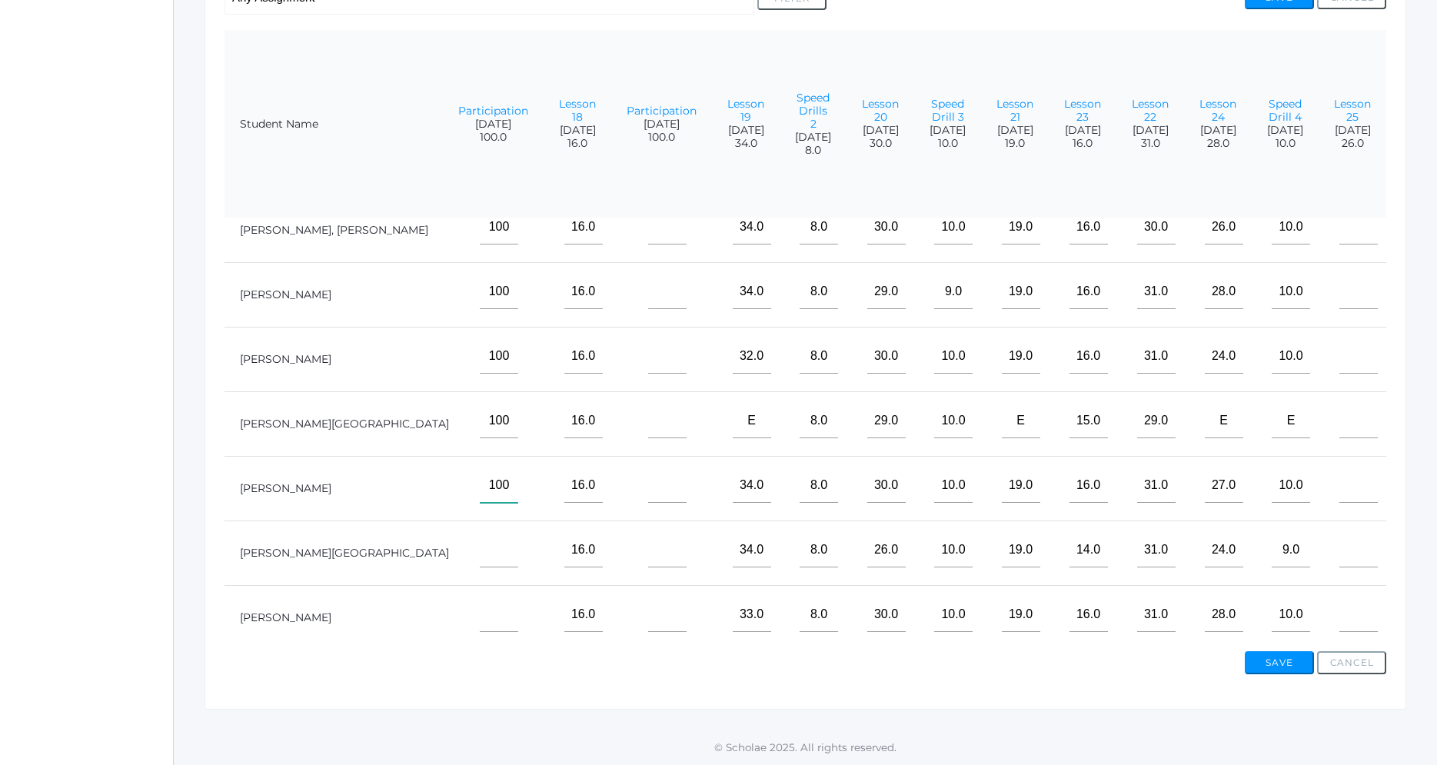
scroll to position [90, 1767]
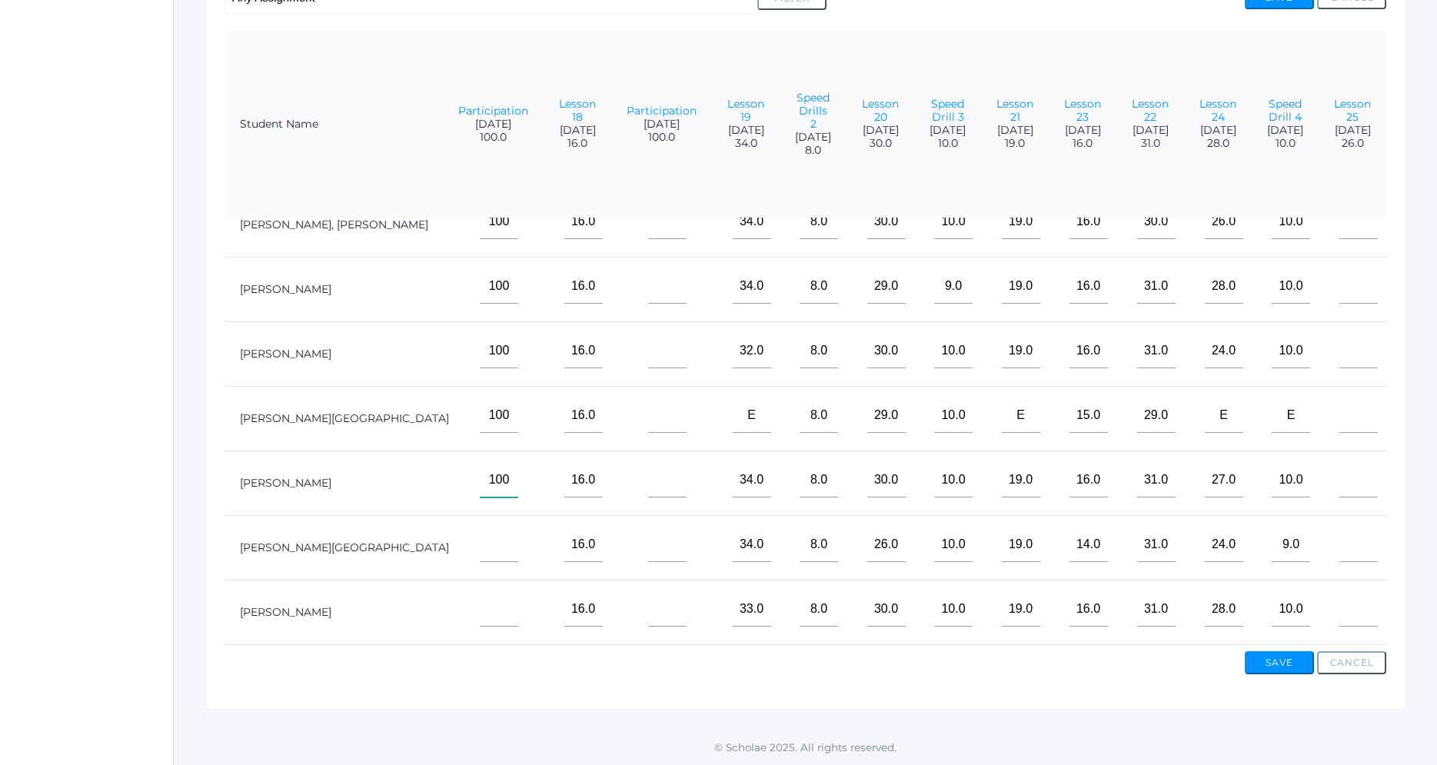
type input"] "100"
click at [500, 547] on input"] "text" at bounding box center [499, 544] width 38 height 35
type input"] "100"
click at [509, 627] on td at bounding box center [493, 612] width 101 height 65
click at [500, 607] on input"] "text" at bounding box center [499, 609] width 38 height 35
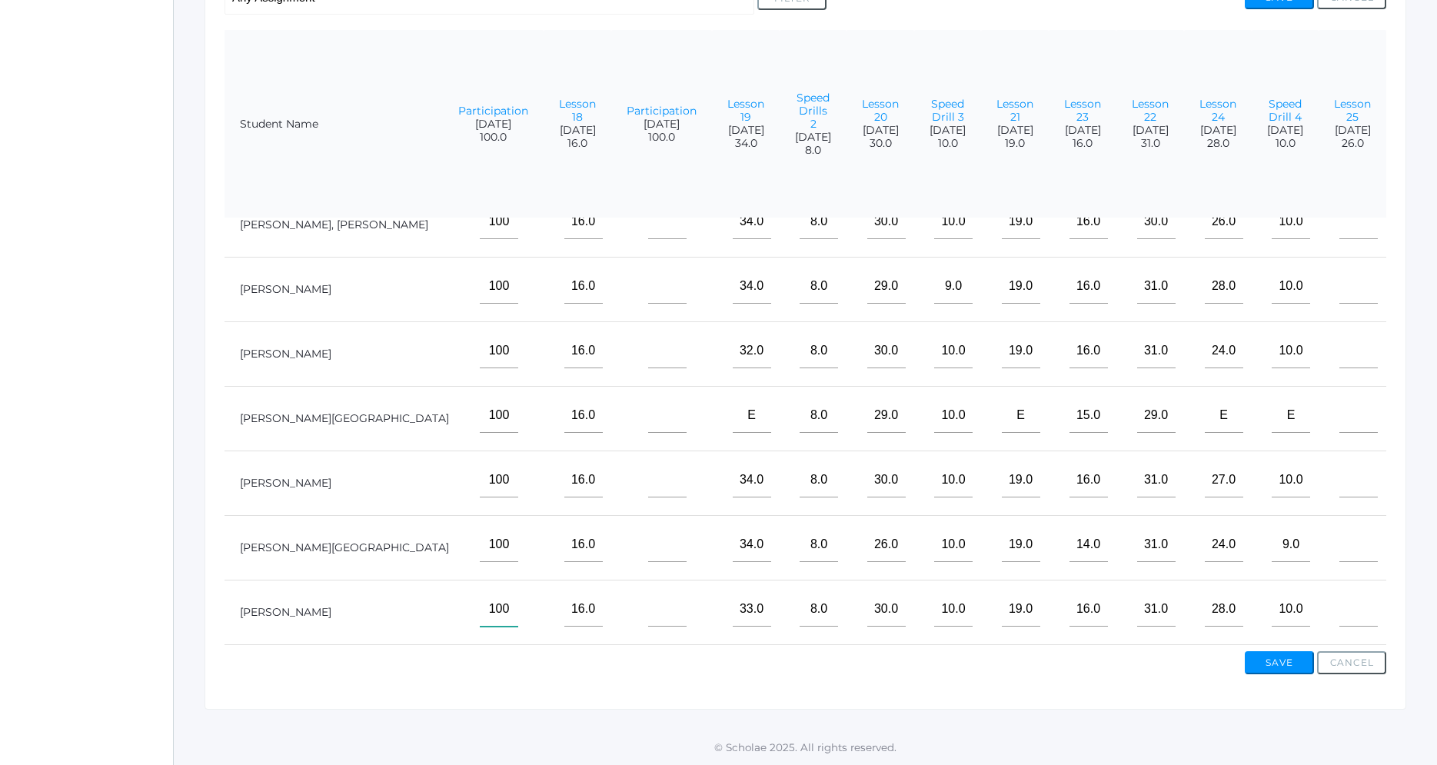
type input"] "100"
click at [673, 607] on input"] "text" at bounding box center [667, 609] width 38 height 35
type input"] "100"
click at [674, 551] on input"] "text" at bounding box center [667, 544] width 38 height 35
type input"] "100"
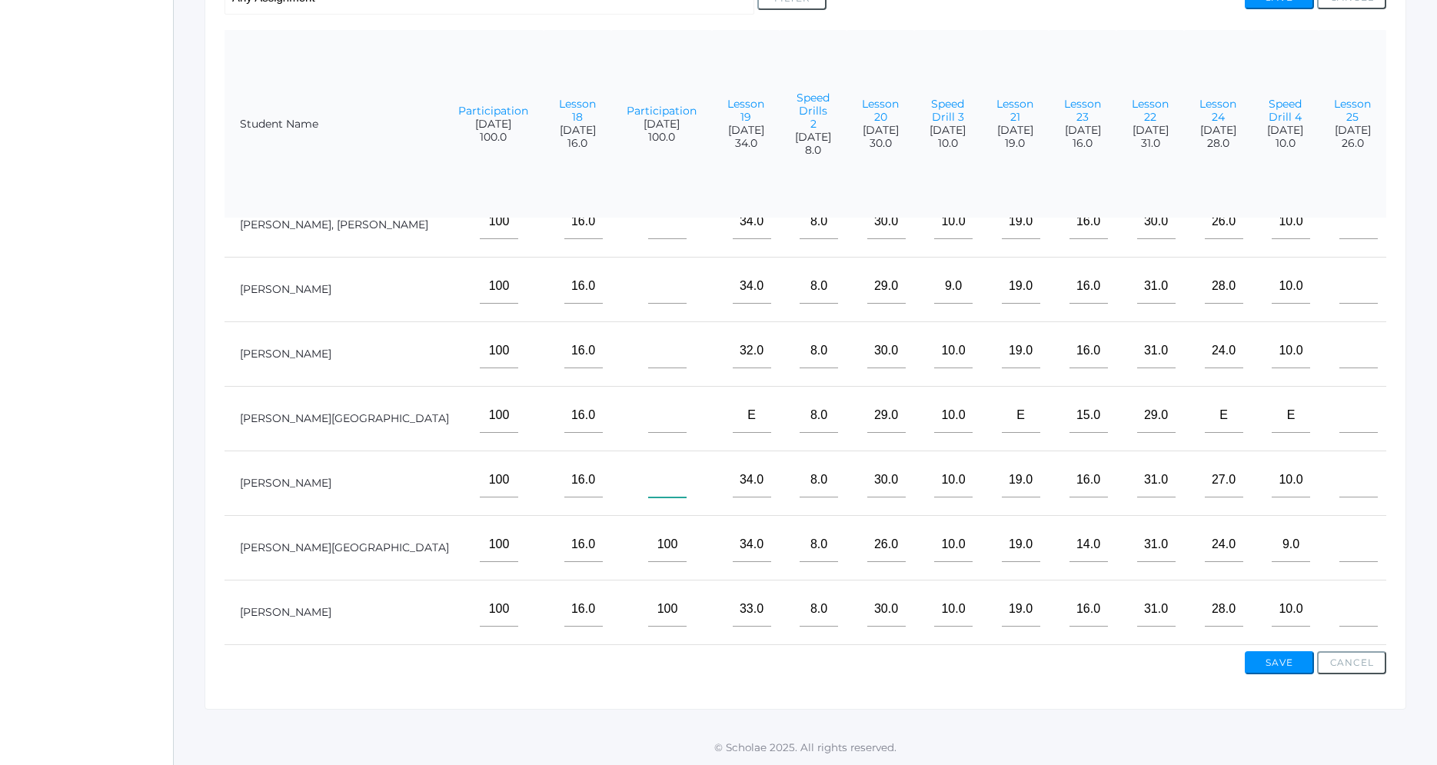
click at [675, 477] on input"] "text" at bounding box center [667, 480] width 38 height 35
type input"] "100"
click at [686, 415] on input"] "text" at bounding box center [667, 415] width 38 height 35
type input"] "100"
click at [680, 351] on input"] "text" at bounding box center [667, 351] width 38 height 35
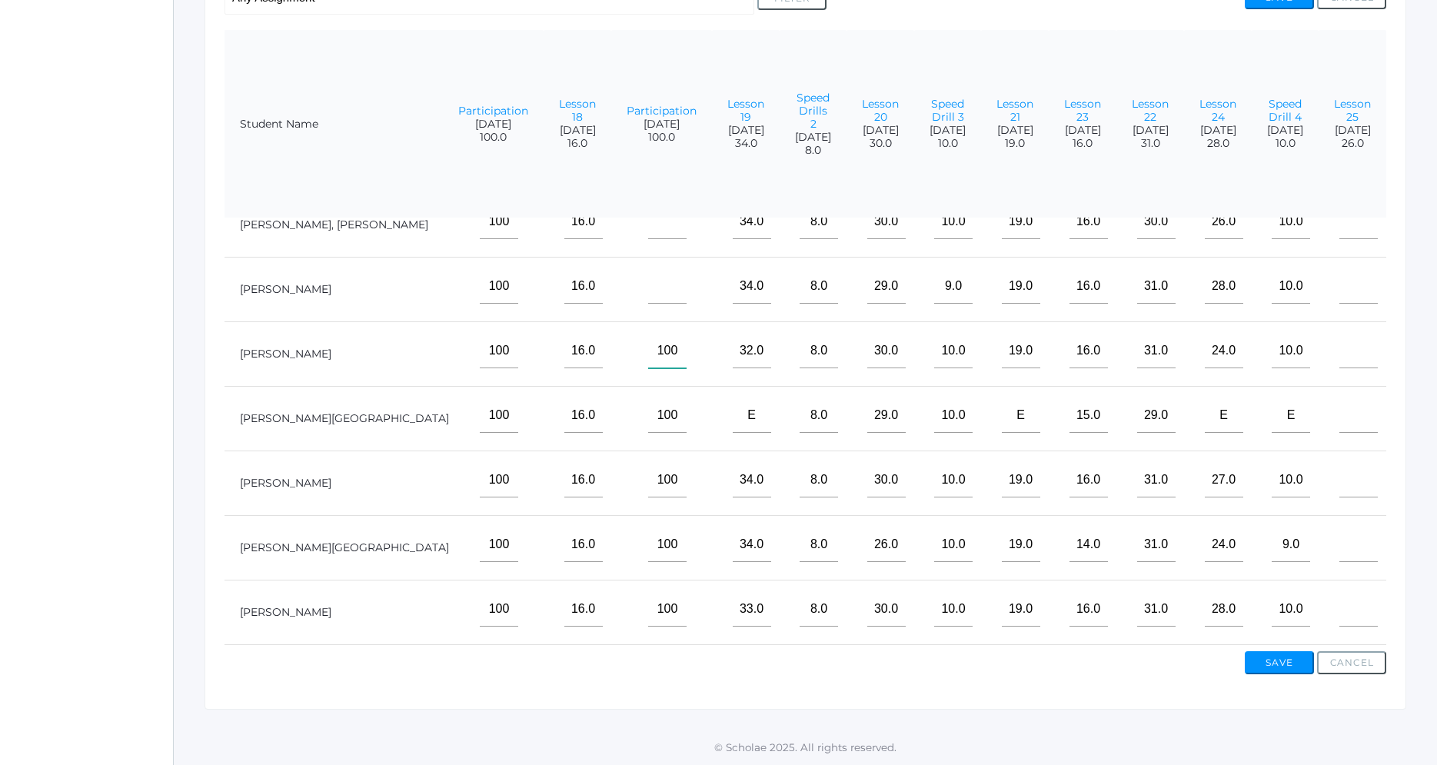
type input"] "100"
click at [681, 297] on input"] "text" at bounding box center [667, 286] width 38 height 35
type input"] "100"
click at [676, 224] on input"] "text" at bounding box center [667, 221] width 38 height 35
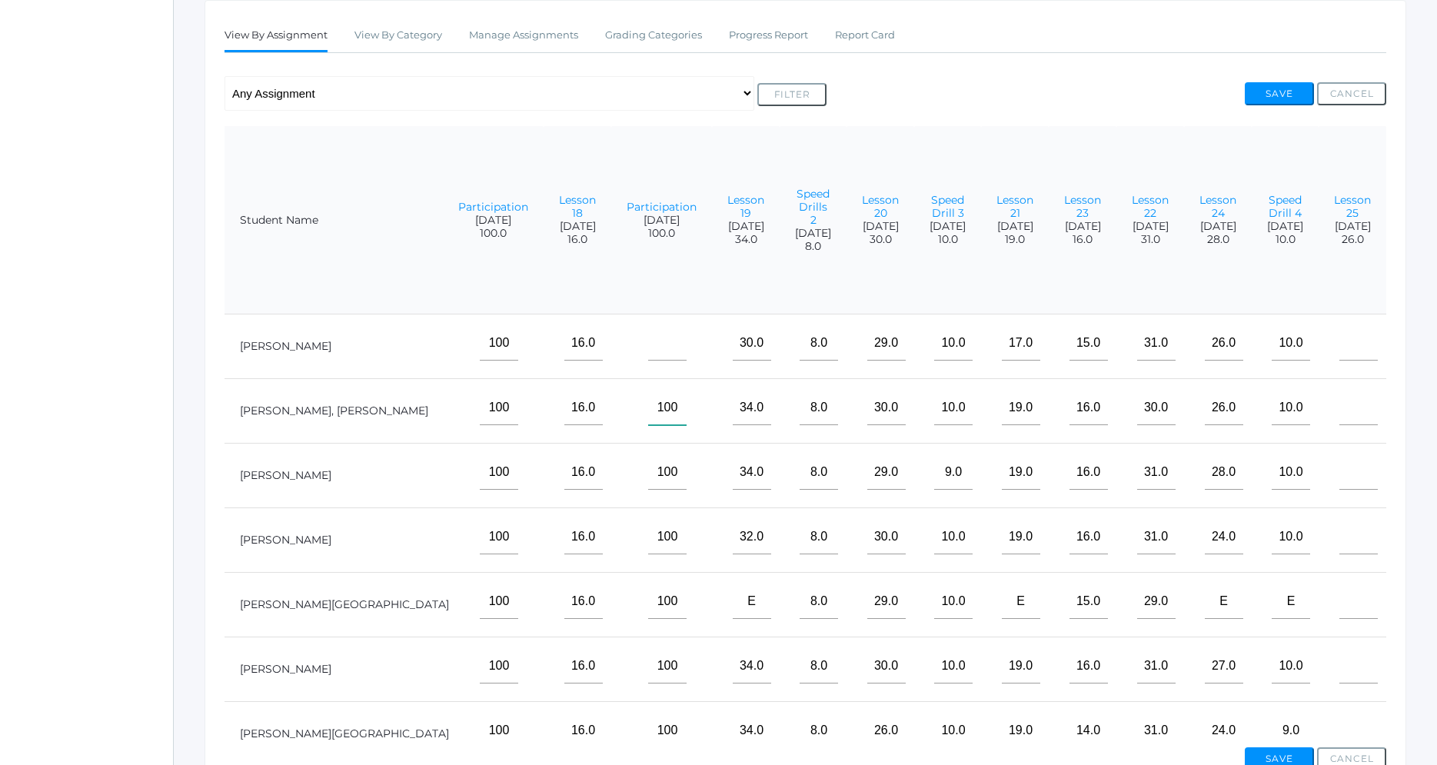
scroll to position [239, 0]
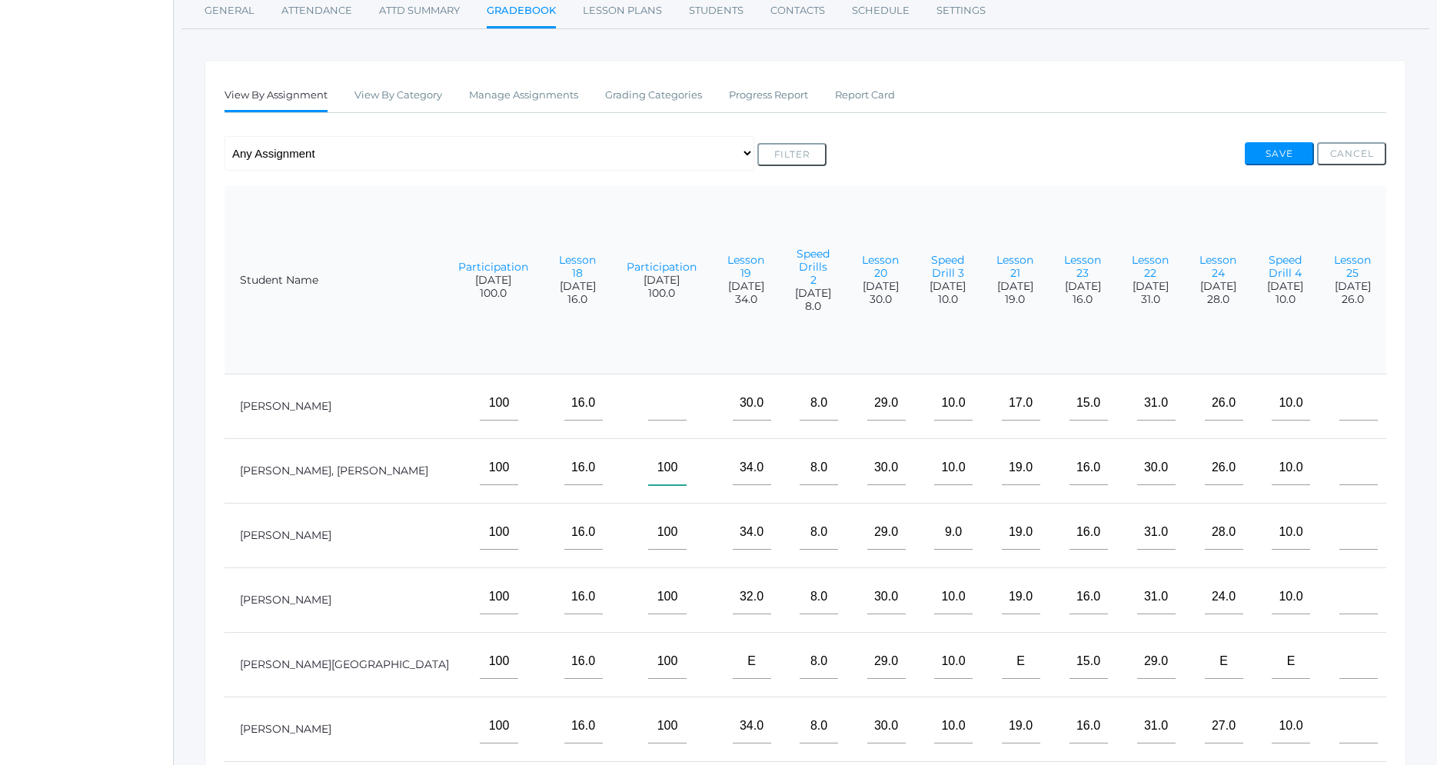
type input"] "100"
click at [686, 411] on input"] "text" at bounding box center [667, 403] width 38 height 35
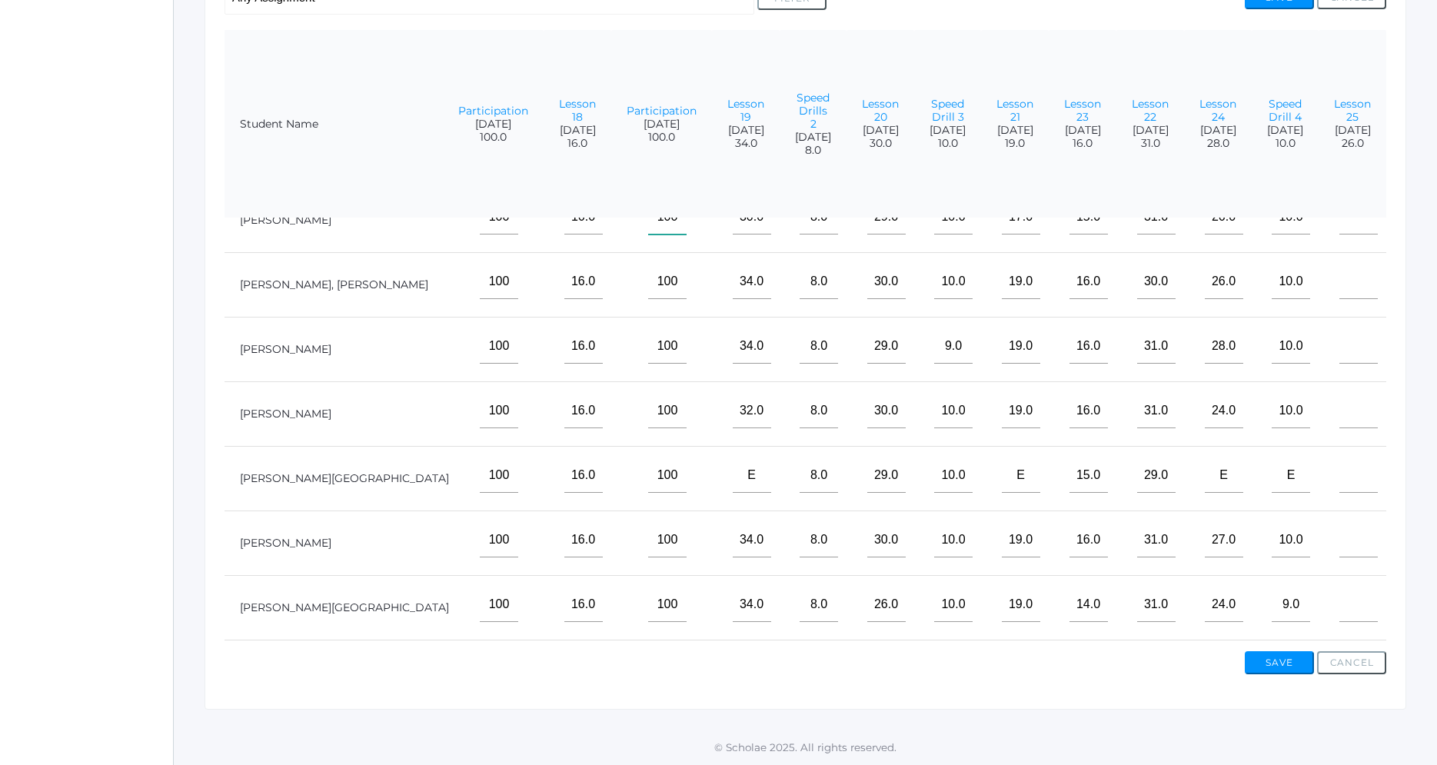
scroll to position [0, 1988]
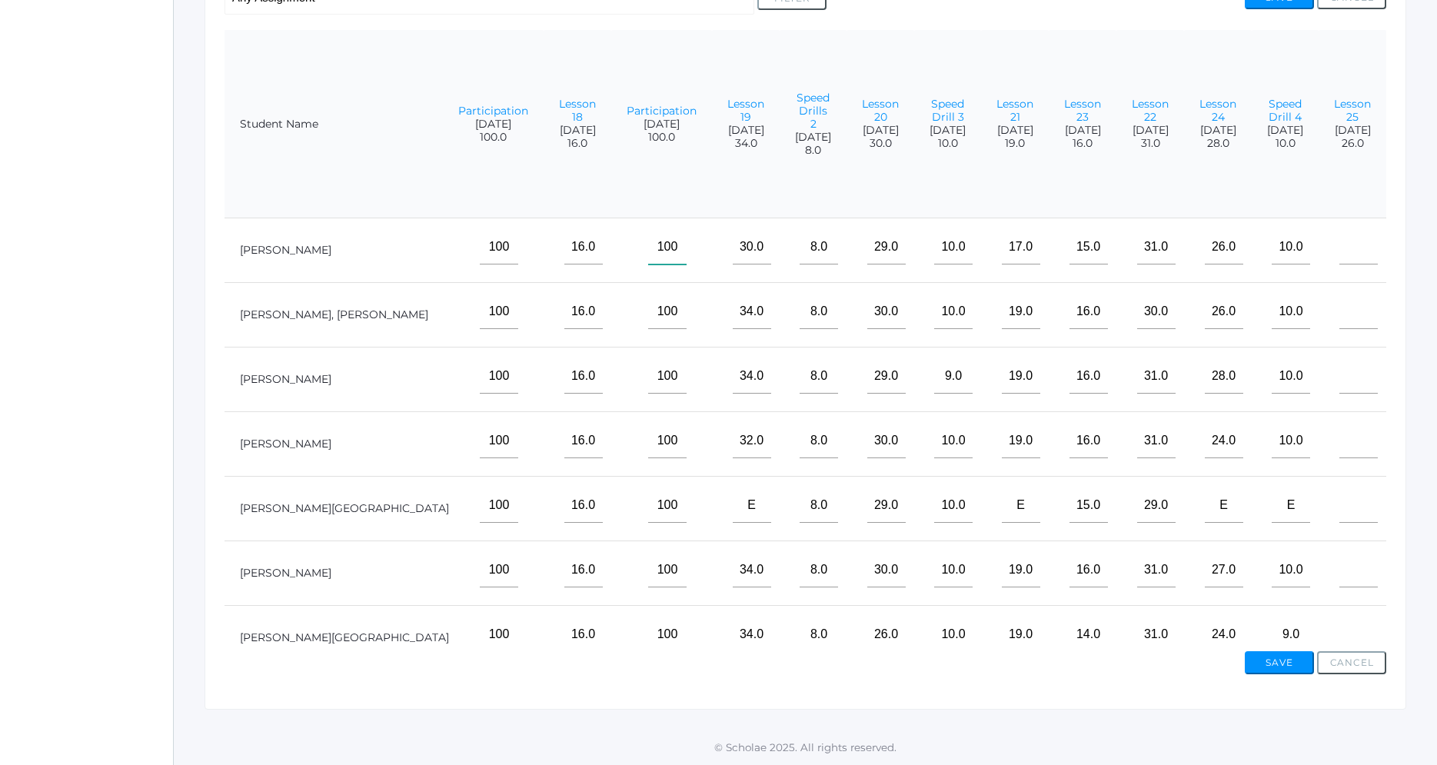
type input"] "100"
click at [1348, 251] on input"] "text" at bounding box center [1358, 247] width 38 height 35
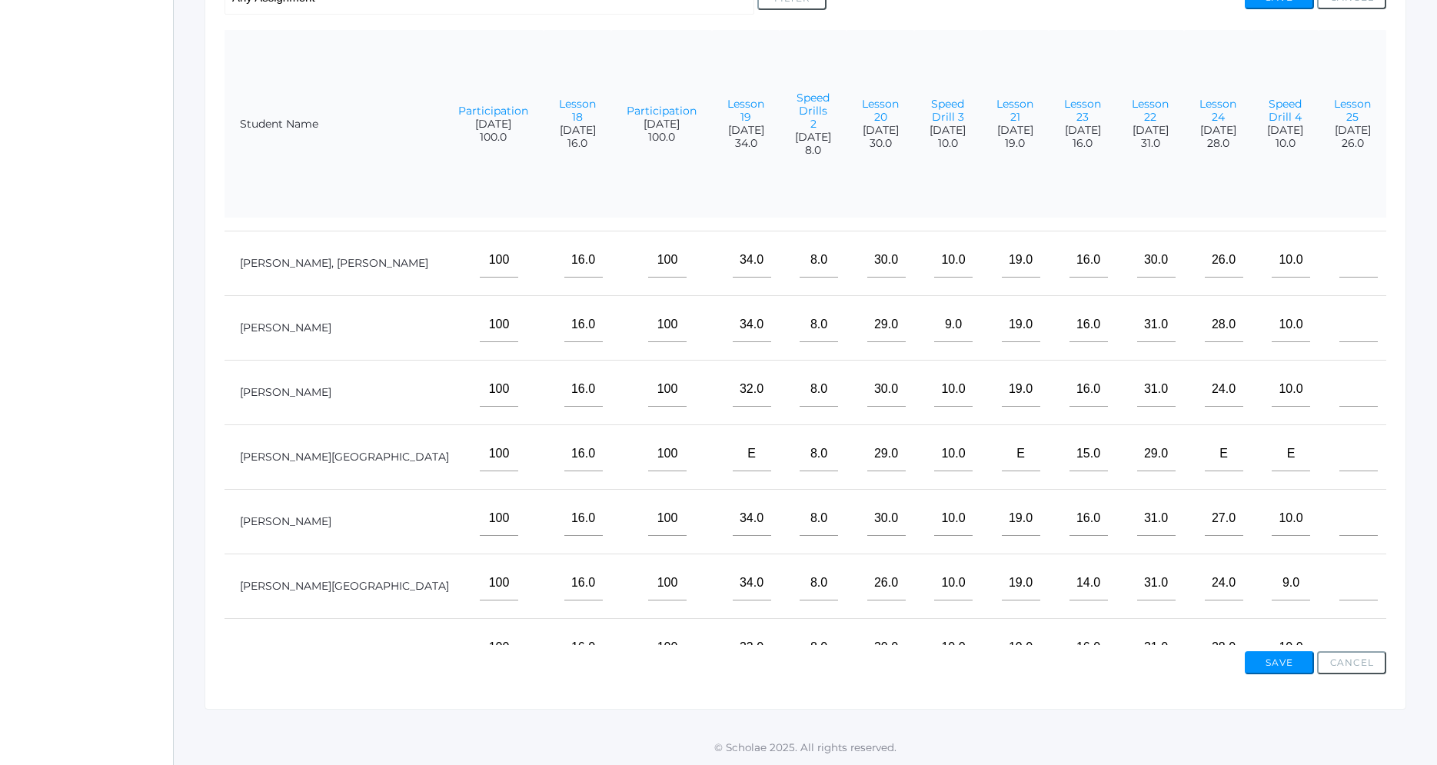
scroll to position [88, 1988]
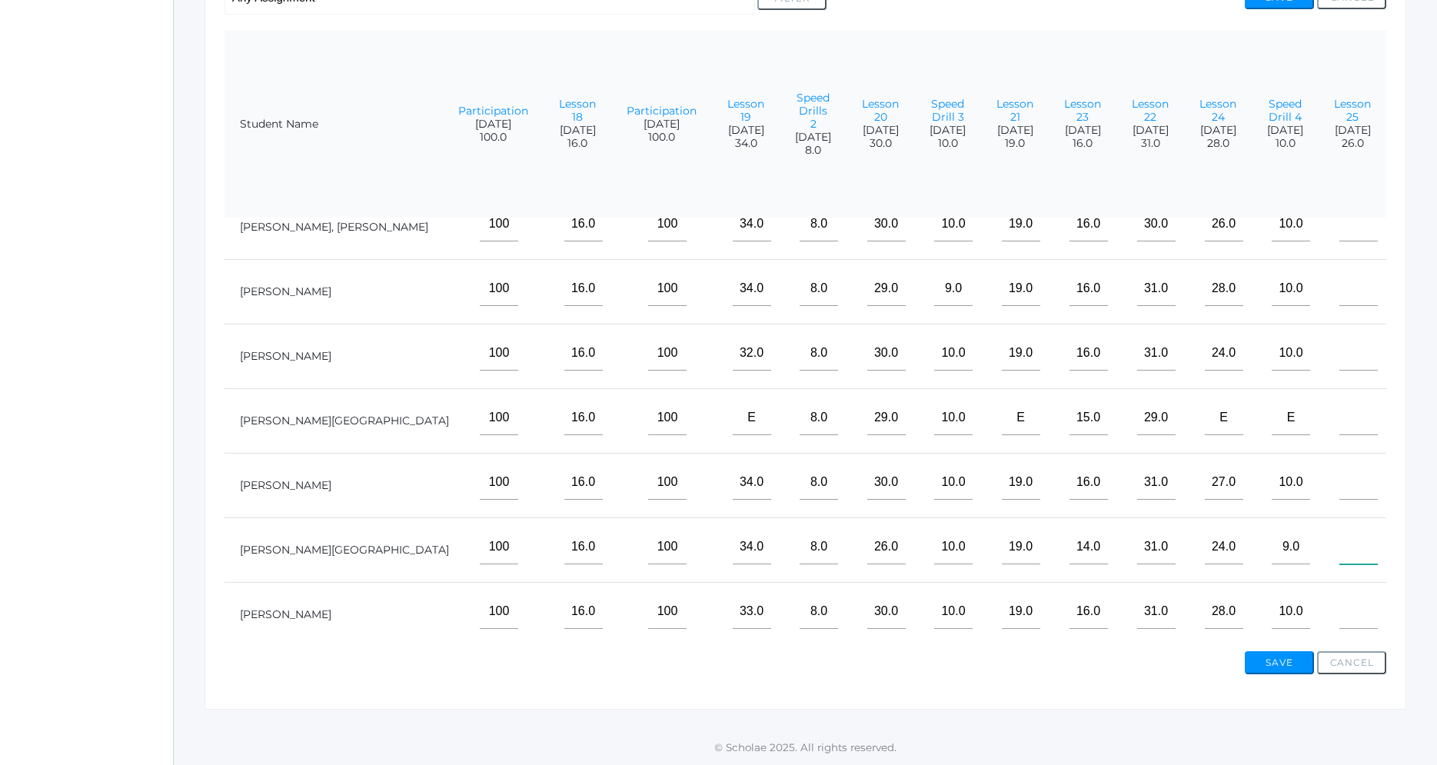
click at [1347, 555] on input"] "text" at bounding box center [1358, 547] width 38 height 35
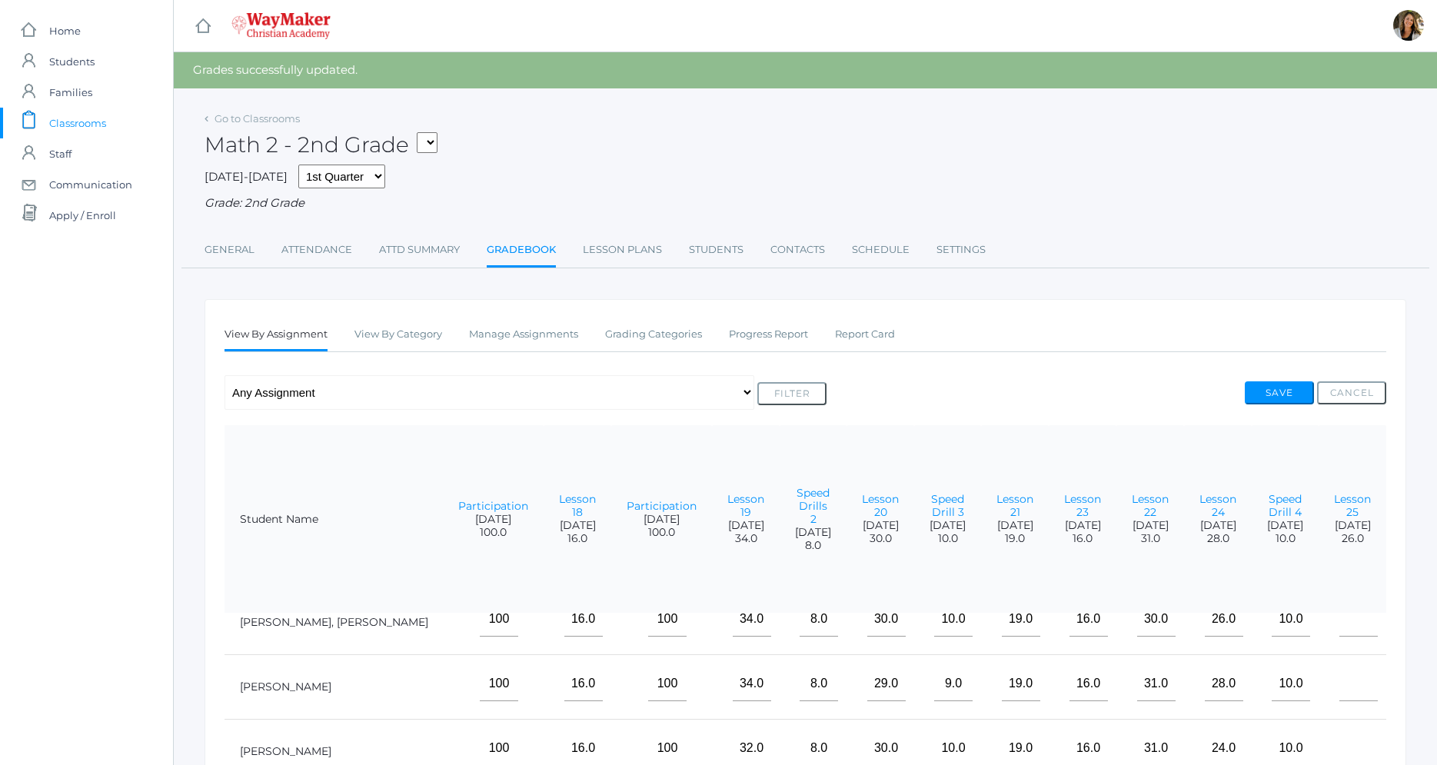
scroll to position [0, 1988]
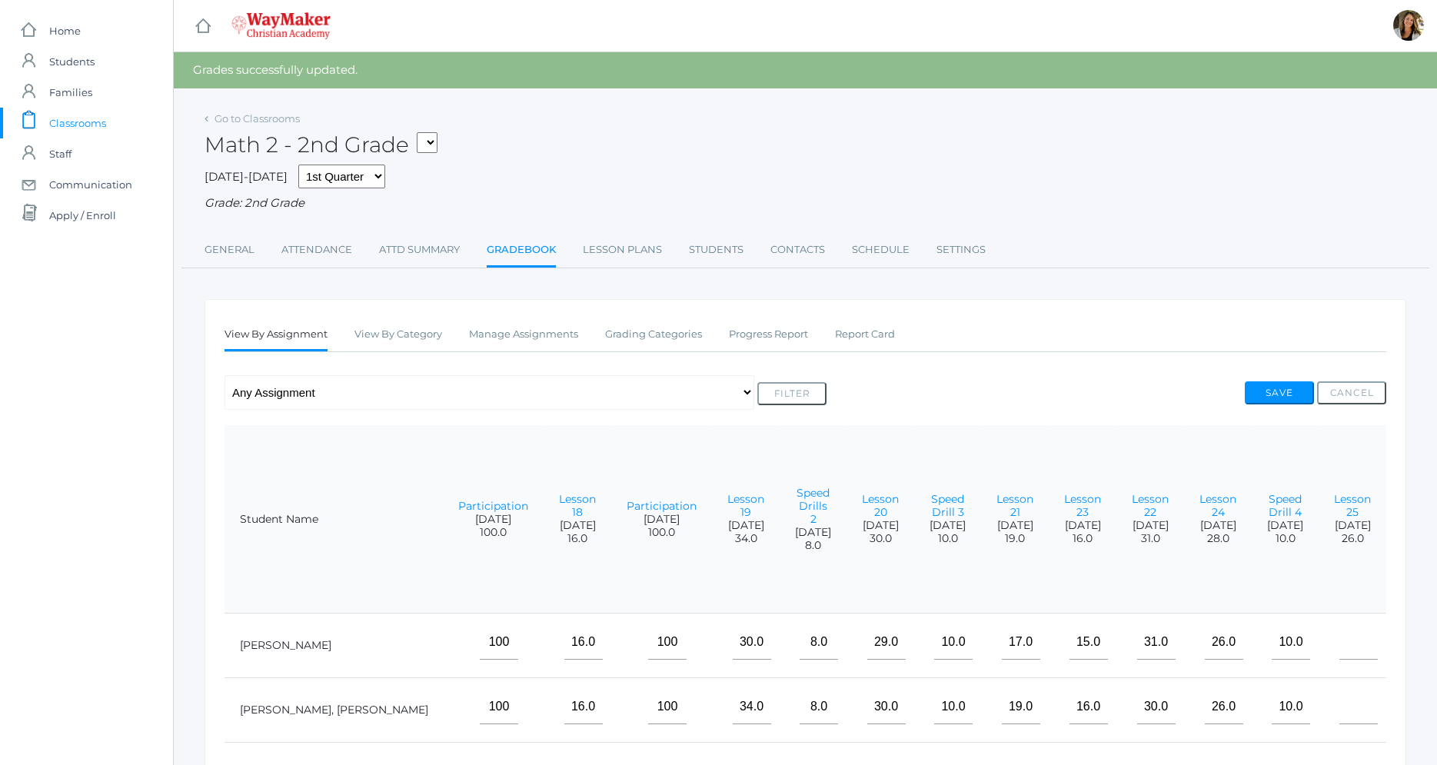
type input"] "26"
click at [1348, 641] on input"] "text" at bounding box center [1358, 642] width 38 height 35
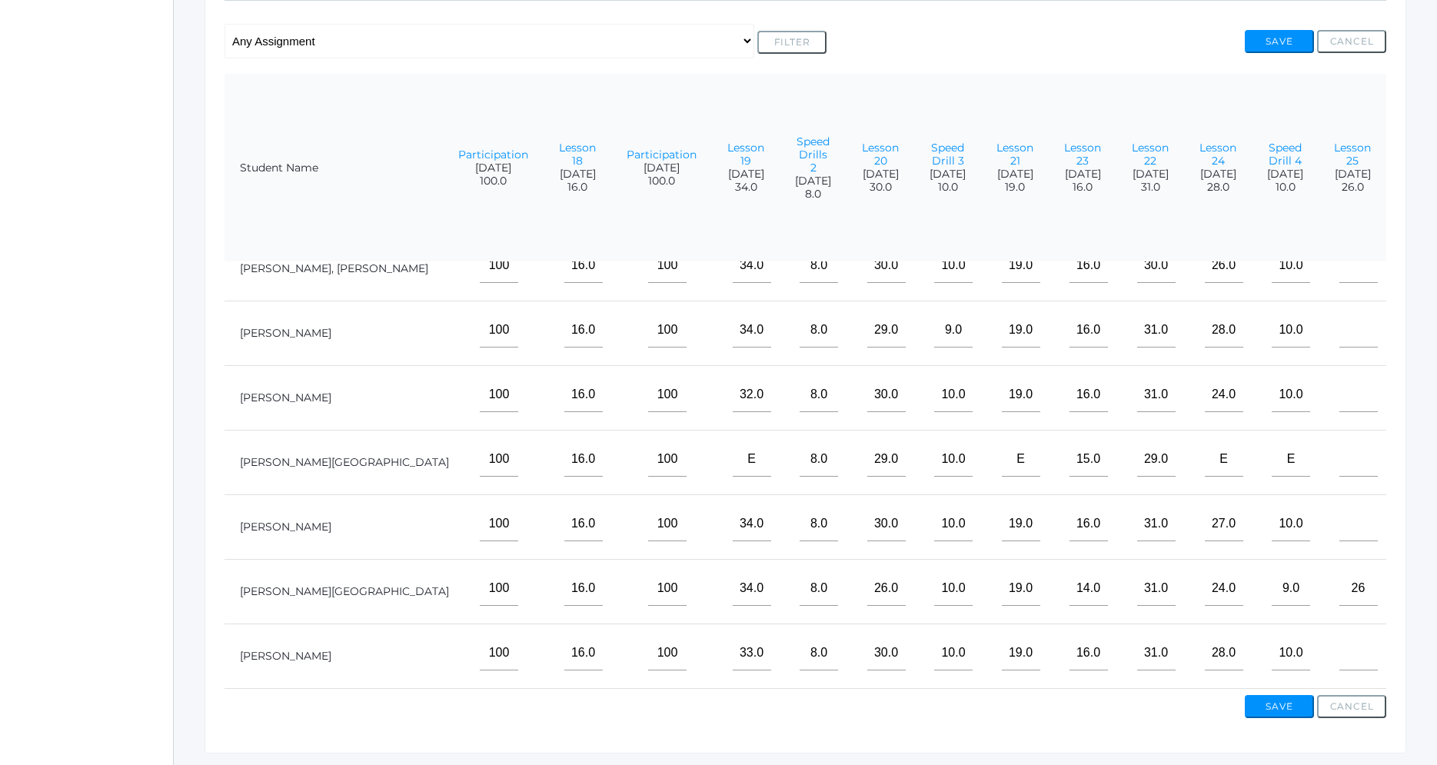
scroll to position [314, 0]
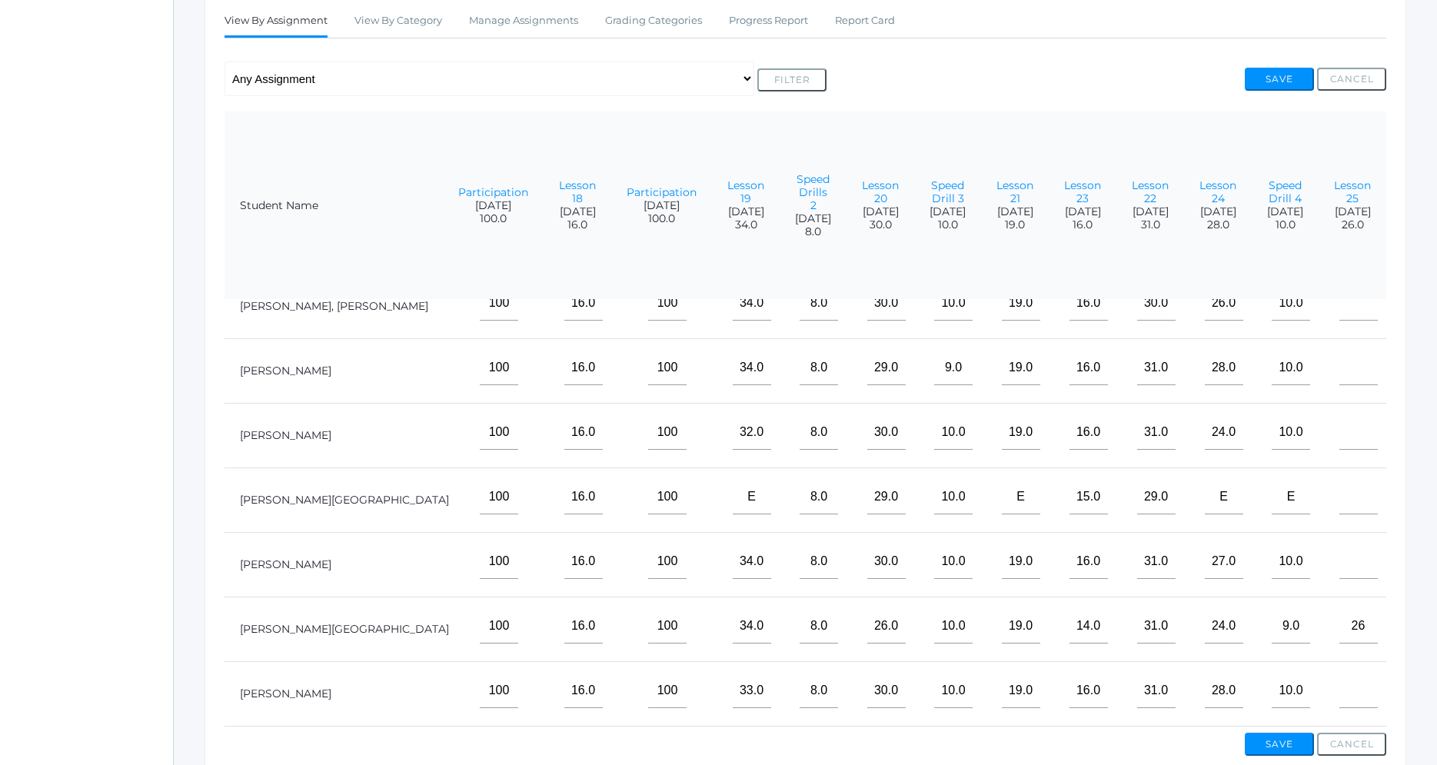
type input"] "25"
click at [1360, 701] on input"] "text" at bounding box center [1358, 690] width 38 height 35
type input"] "26"
click at [1339, 309] on input"] "text" at bounding box center [1358, 303] width 38 height 35
click at [1339, 425] on input"] "text" at bounding box center [1358, 432] width 38 height 35
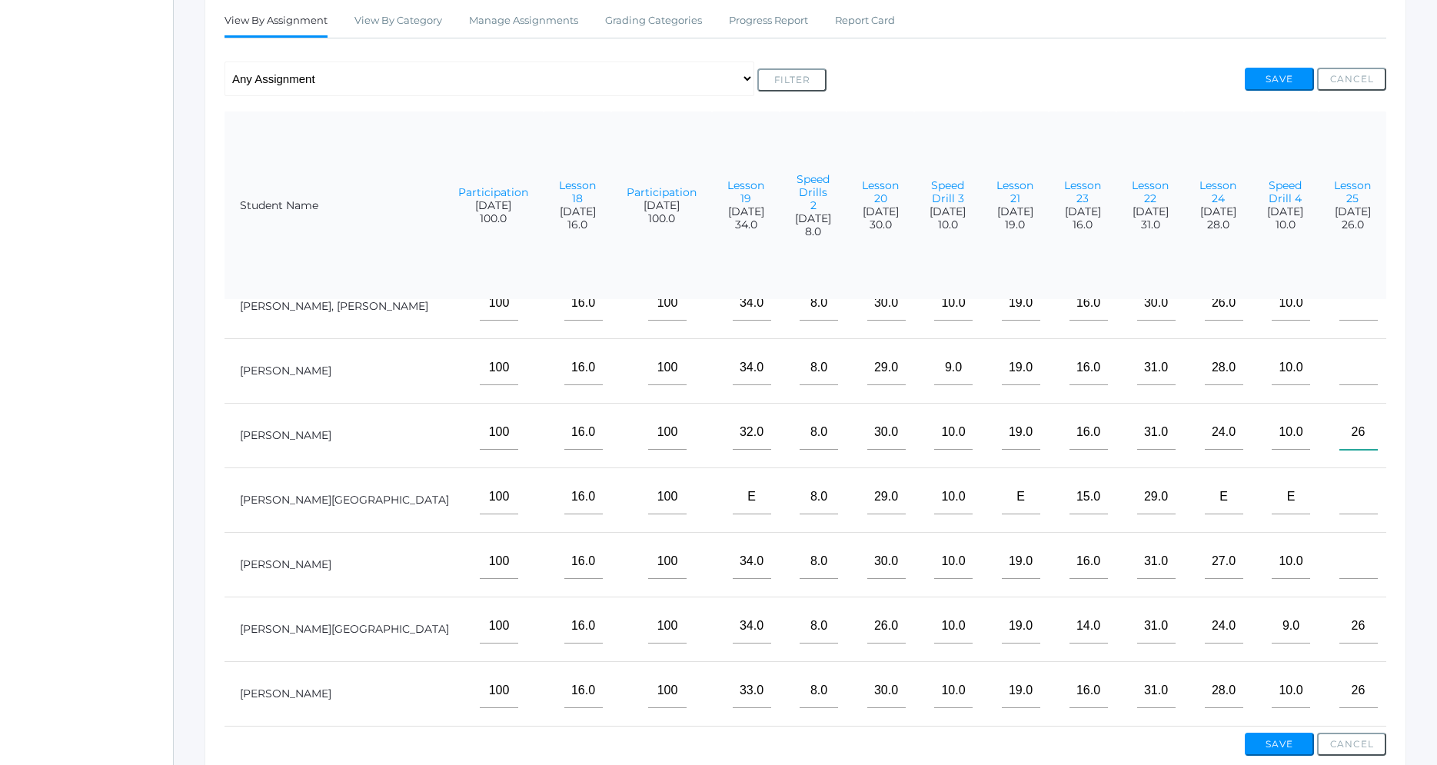
type input"] "26"
click at [1341, 311] on input"] "text" at bounding box center [1358, 303] width 38 height 35
type input"] "25"
click at [1339, 573] on input"] "text" at bounding box center [1358, 561] width 38 height 35
type input"] "26"
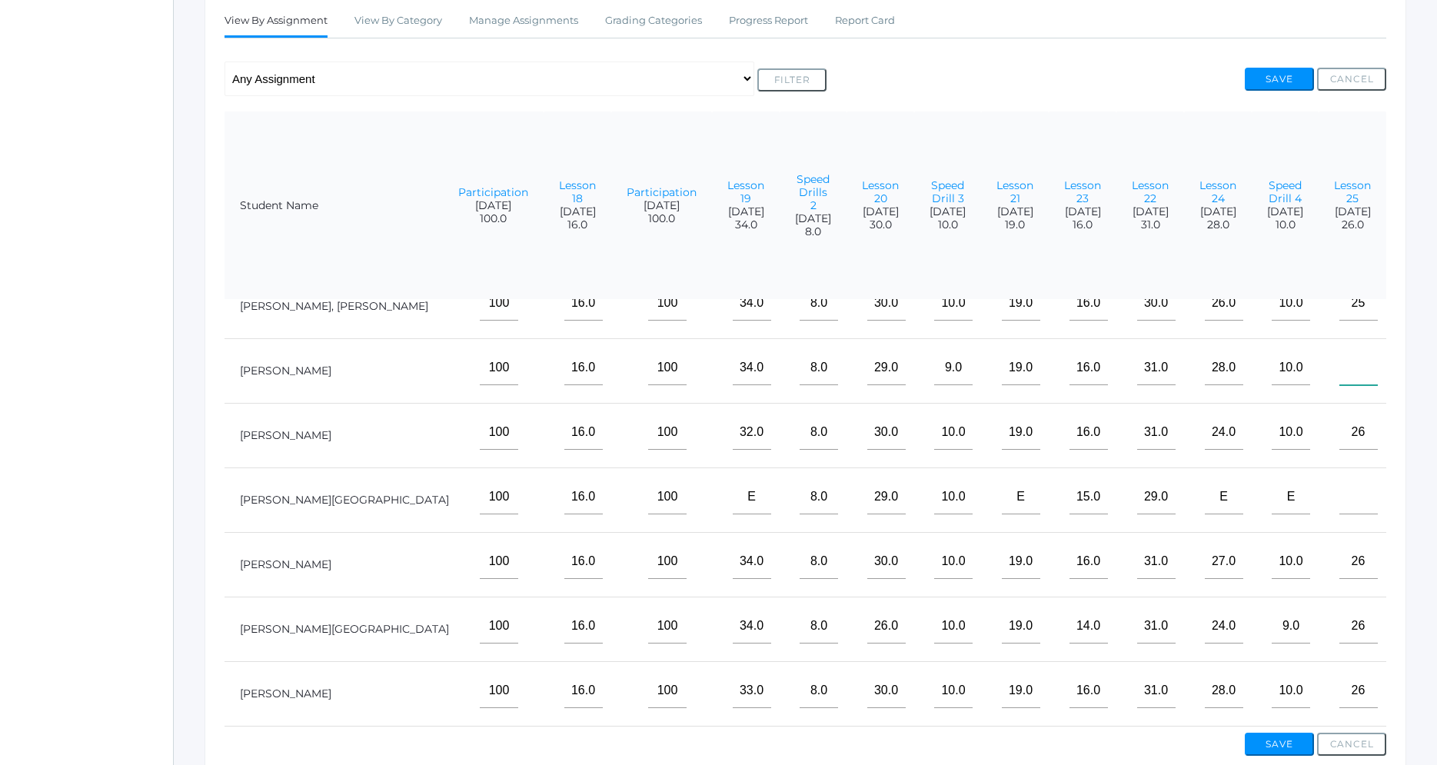
click at [1352, 368] on input"] "text" at bounding box center [1358, 368] width 38 height 35
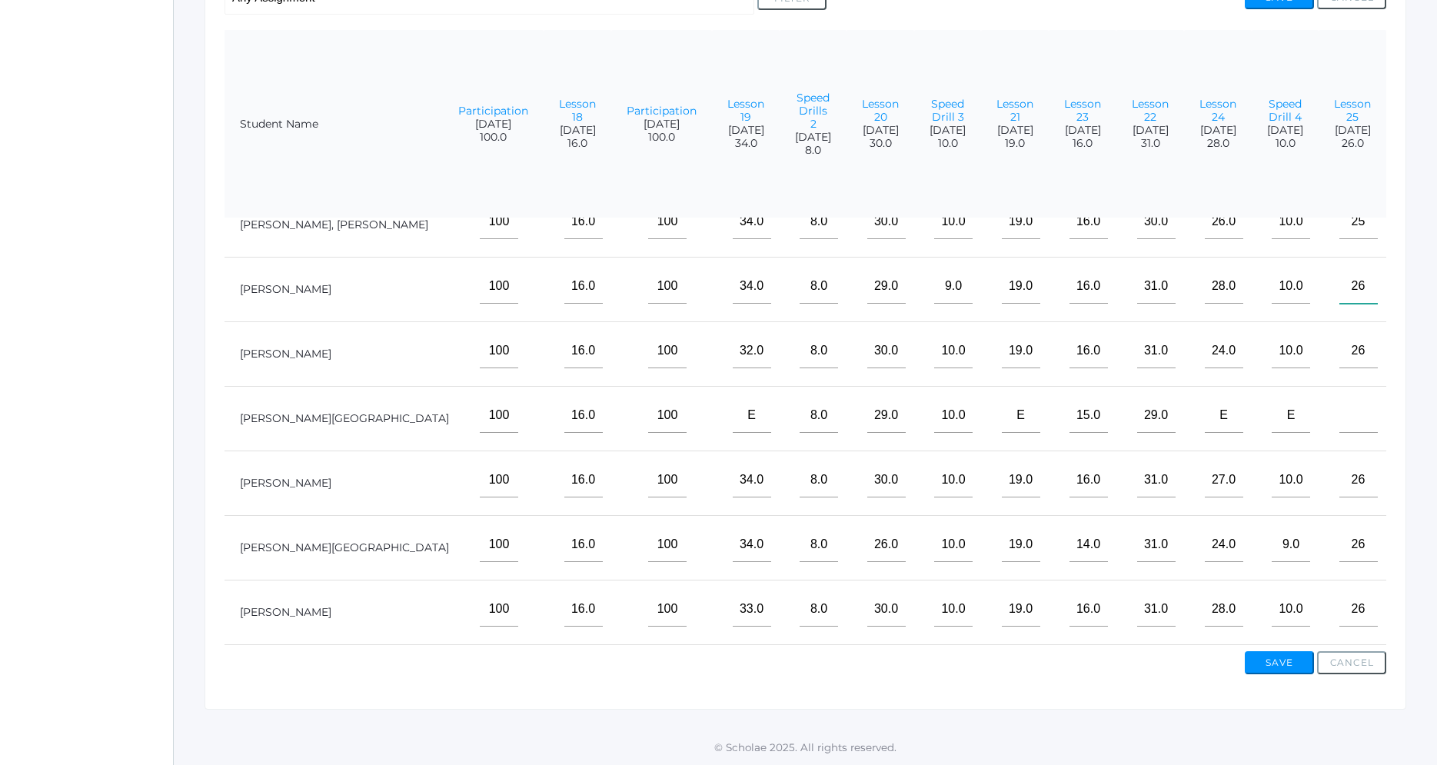
type input"] "26"
click at [1275, 670] on button "Save" at bounding box center [1279, 662] width 69 height 23
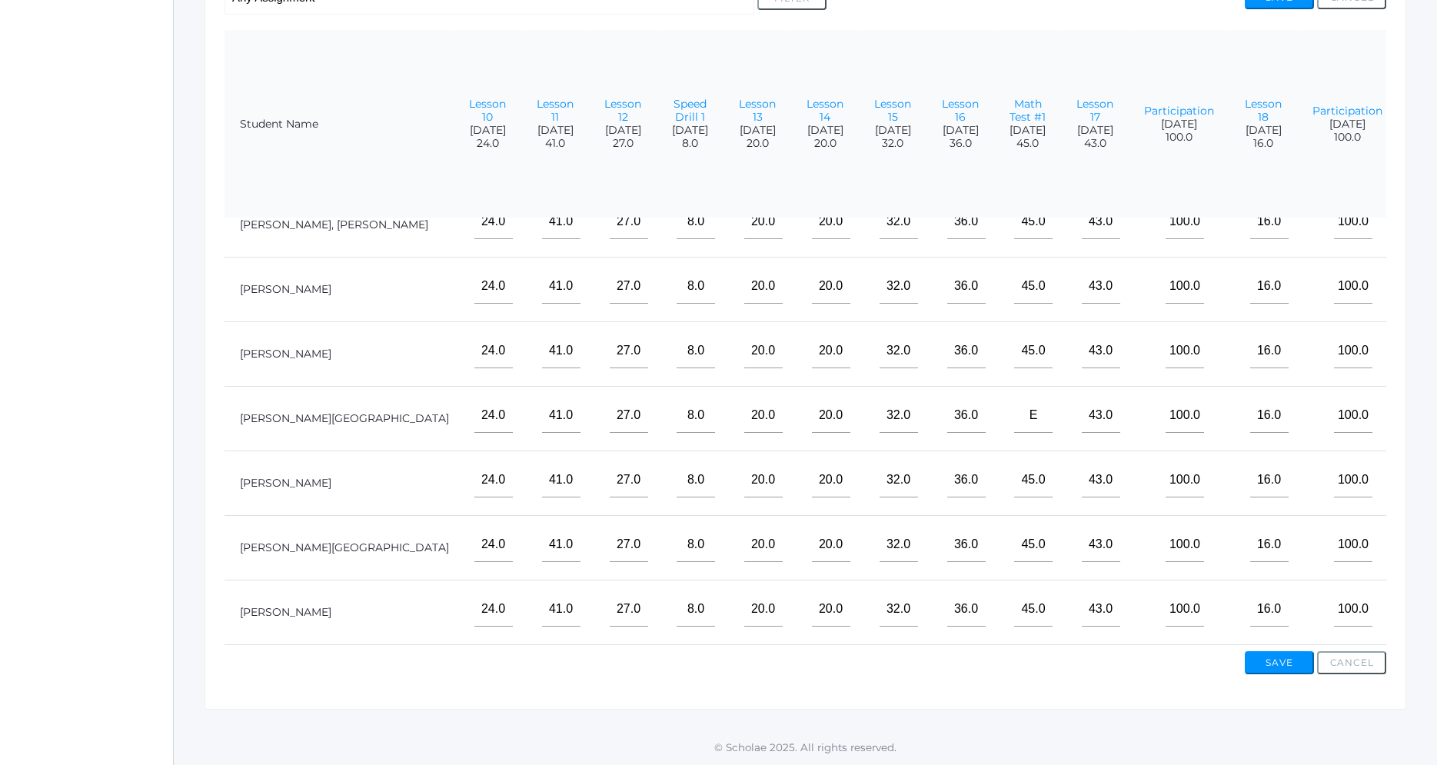
scroll to position [90, 0]
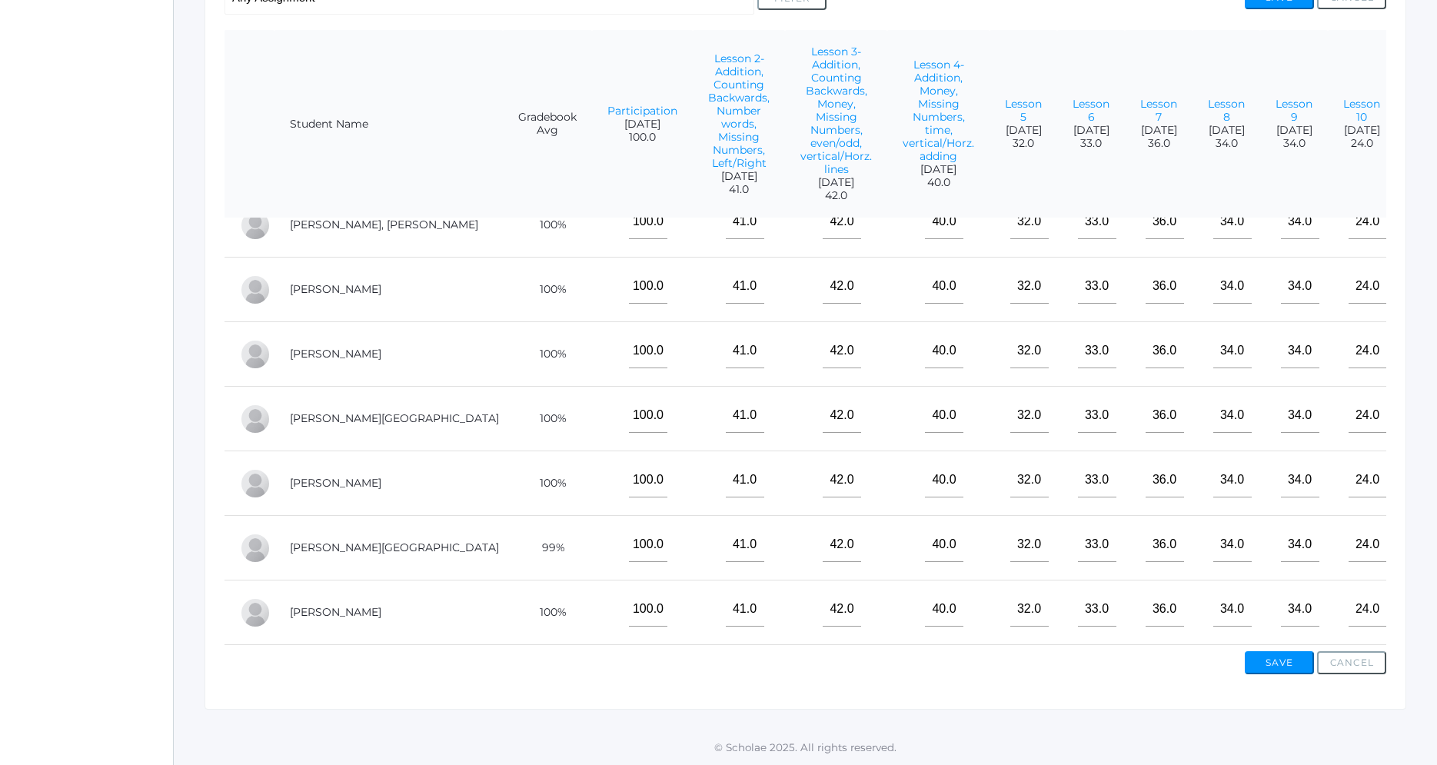
click at [1379, 643] on td "24.0" at bounding box center [1362, 612] width 68 height 65
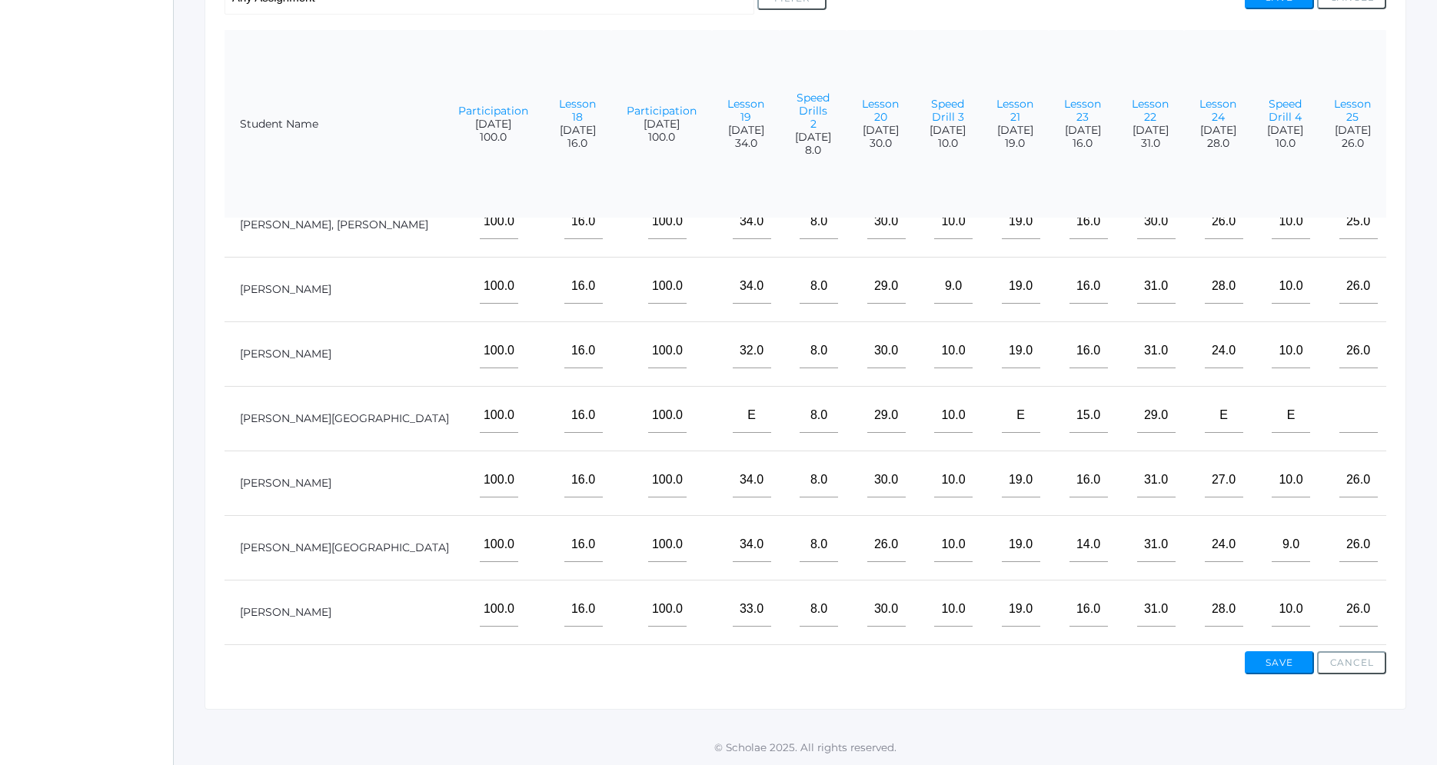
scroll to position [90, 1988]
click at [1363, 418] on input"] "text" at bounding box center [1358, 415] width 38 height 35
type input"] "26"
click at [1295, 657] on button "Save" at bounding box center [1279, 662] width 69 height 23
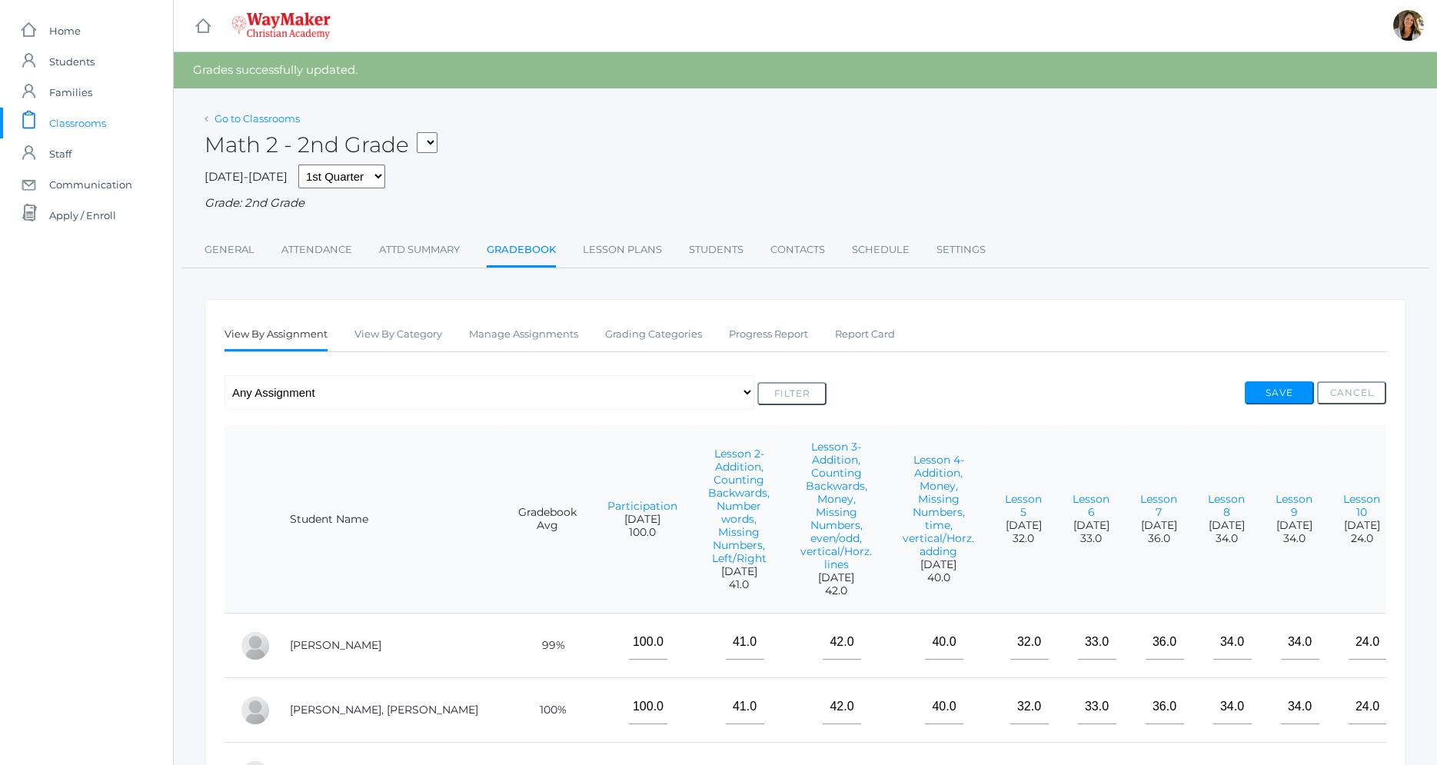
click at [217, 119] on link "Go to Classrooms" at bounding box center [256, 118] width 85 height 12
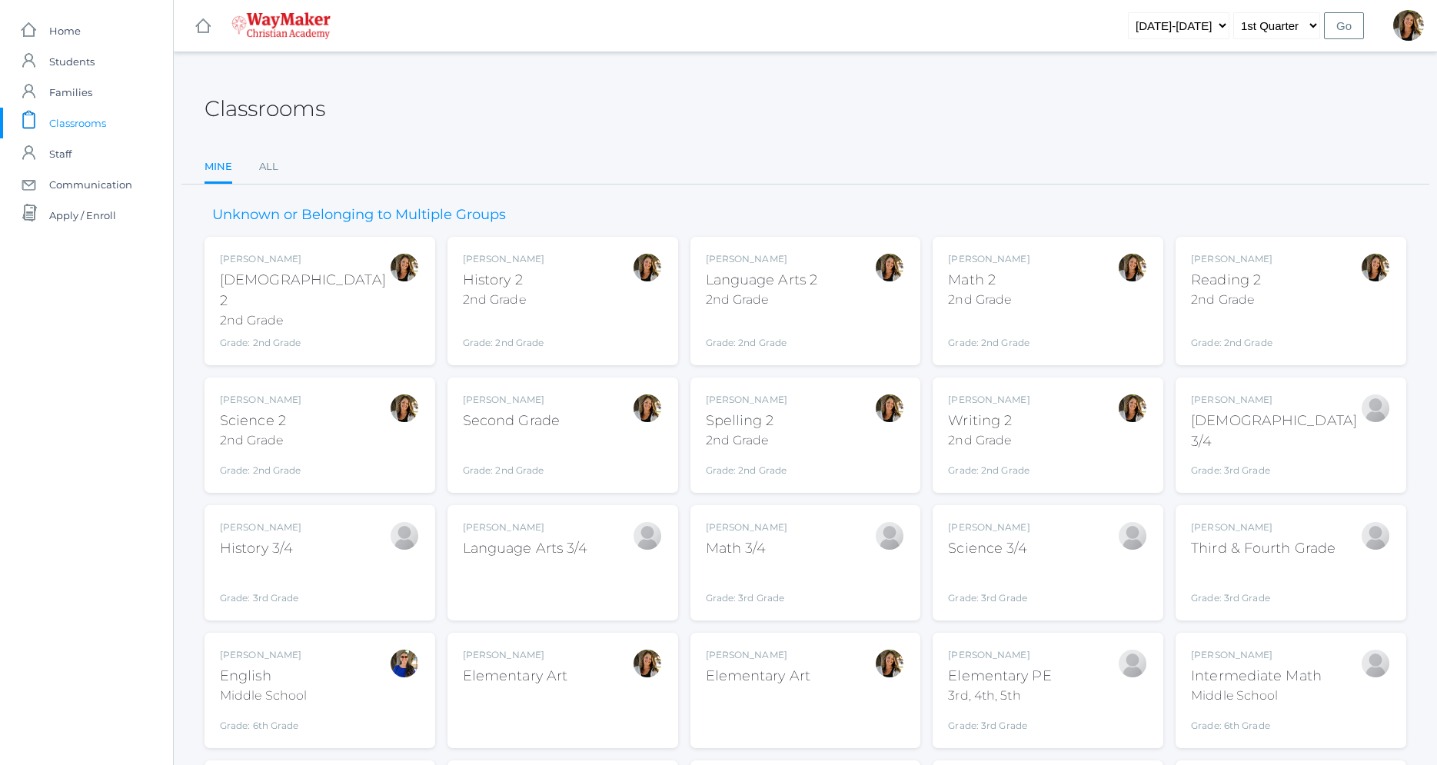
click at [999, 411] on div "Writing 2" at bounding box center [988, 421] width 81 height 21
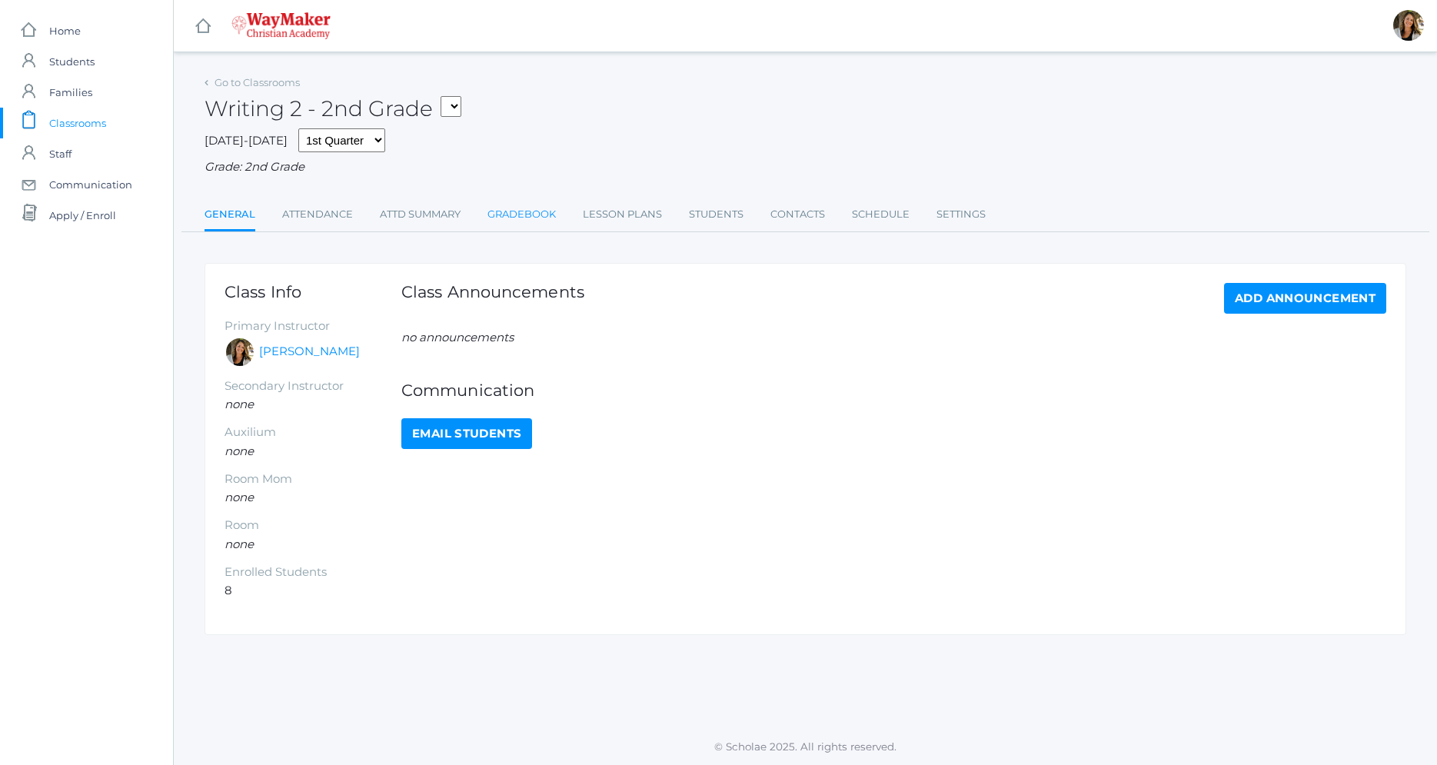
click at [542, 219] on link "Gradebook" at bounding box center [521, 214] width 68 height 31
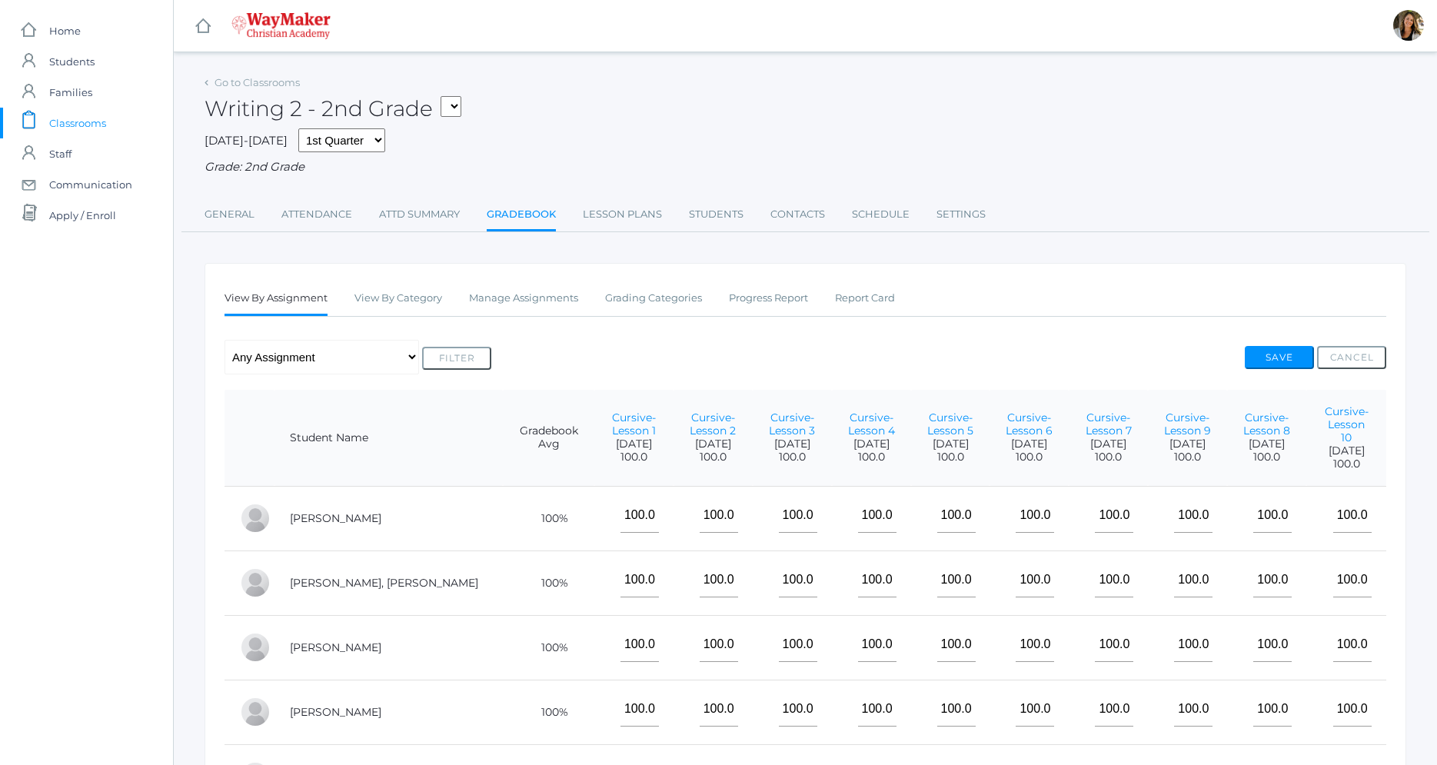
click at [291, 91] on div "Writing 2 - 2nd Grade SPAN - Elementary Spanish ELEMART - Elementary Art 02ELEM…" at bounding box center [805, 99] width 1202 height 57
click at [292, 84] on link "Go to Classrooms" at bounding box center [256, 82] width 85 height 12
